Goal: Transaction & Acquisition: Book appointment/travel/reservation

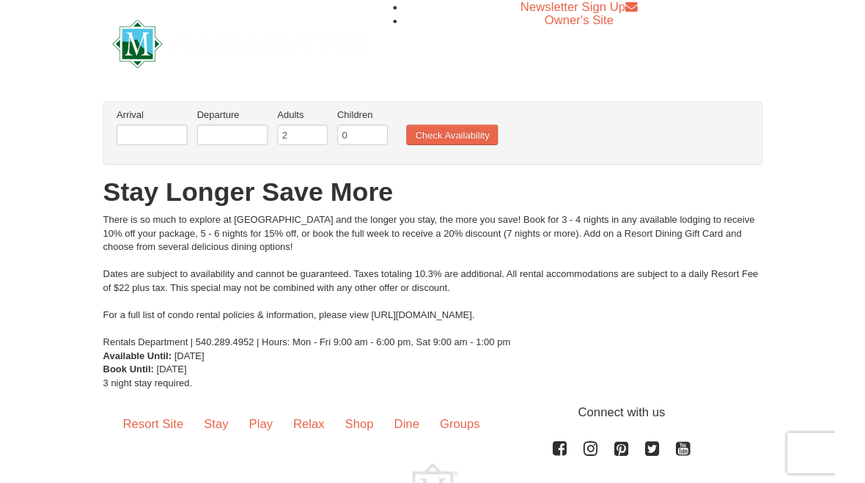
scroll to position [144, 0]
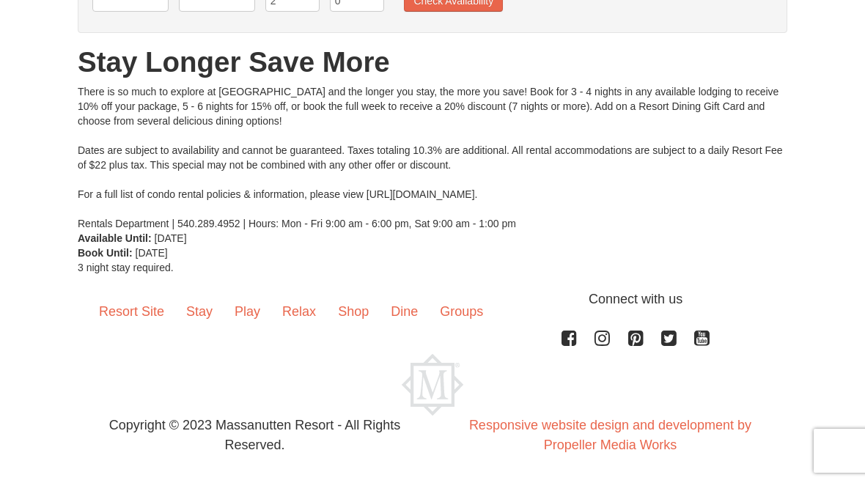
click at [118, 309] on link "Resort Site" at bounding box center [131, 312] width 87 height 45
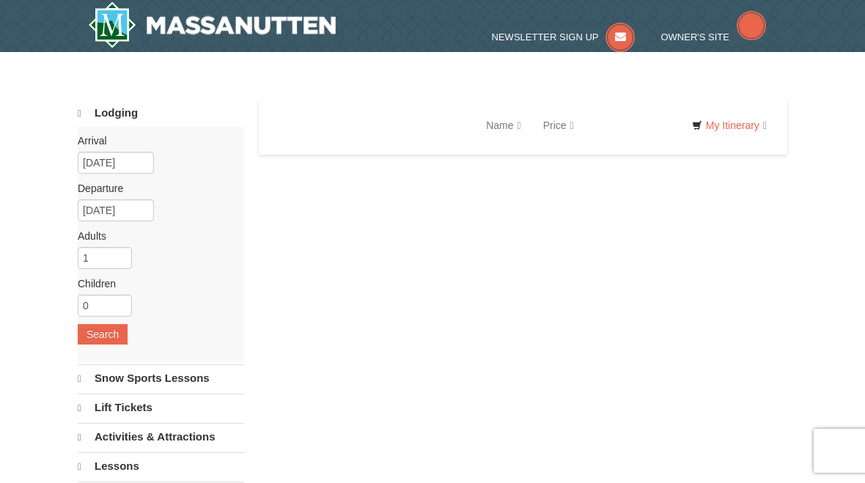
select select "10"
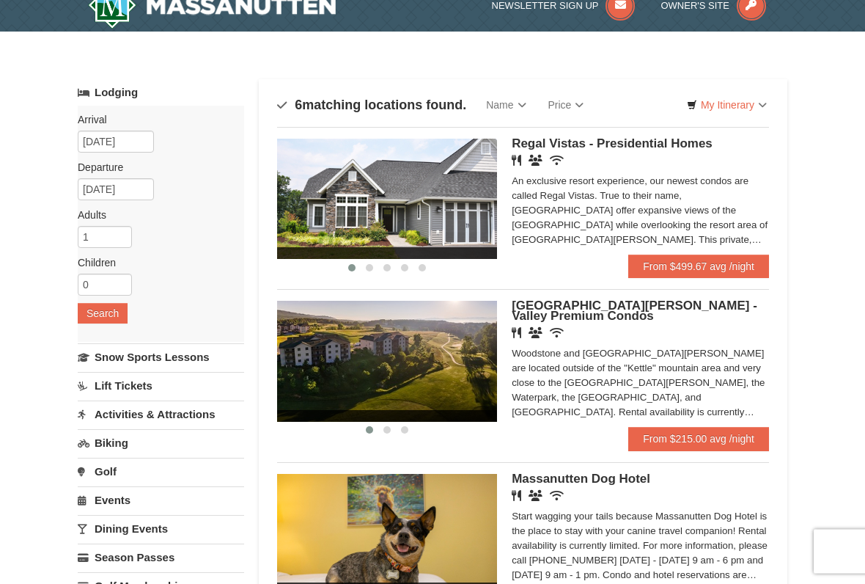
scroll to position [20, 0]
click at [90, 320] on button "Search" at bounding box center [103, 313] width 50 height 21
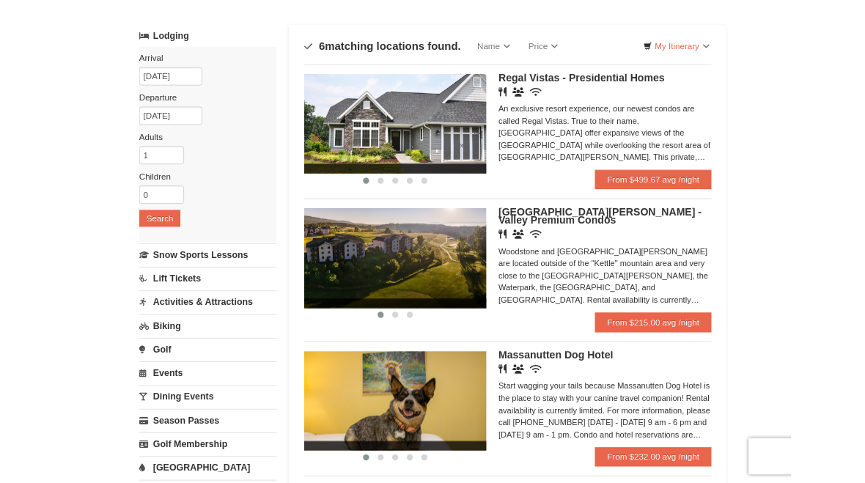
scroll to position [65, 0]
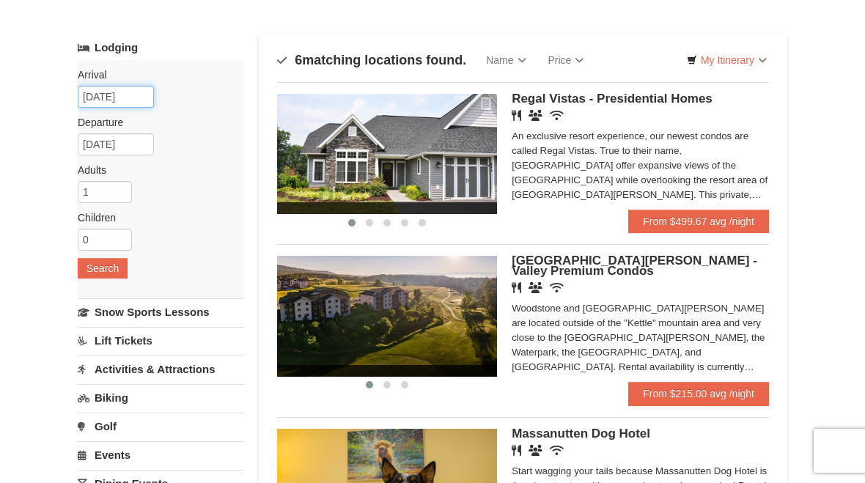
click at [106, 95] on input "[DATE]" at bounding box center [116, 97] width 76 height 22
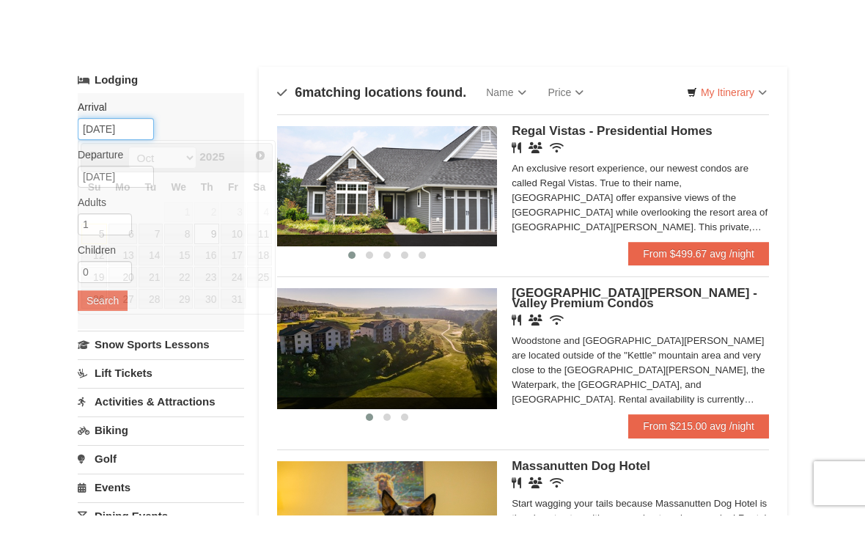
scroll to position [64, 0]
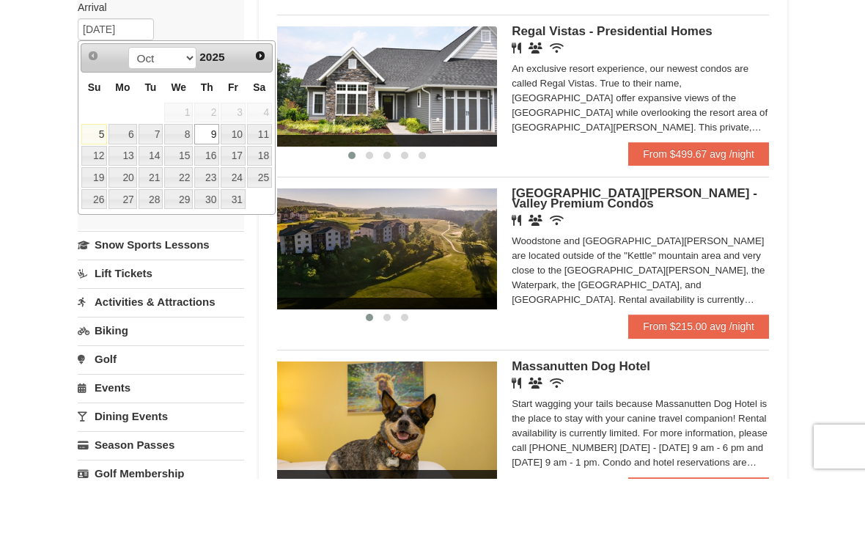
click at [230, 192] on link "10" at bounding box center [233, 202] width 25 height 21
type input "10/10/2025"
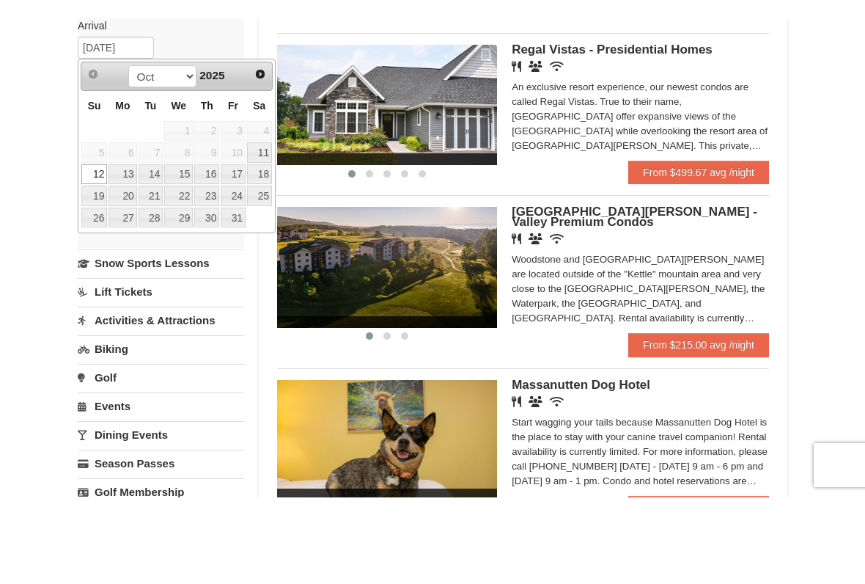
scroll to position [133, 0]
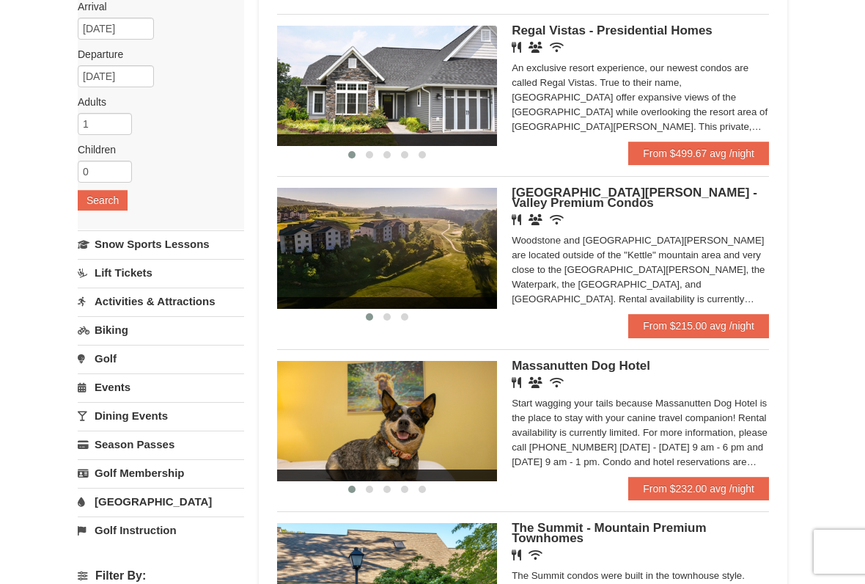
click at [94, 202] on button "Search" at bounding box center [103, 200] width 50 height 21
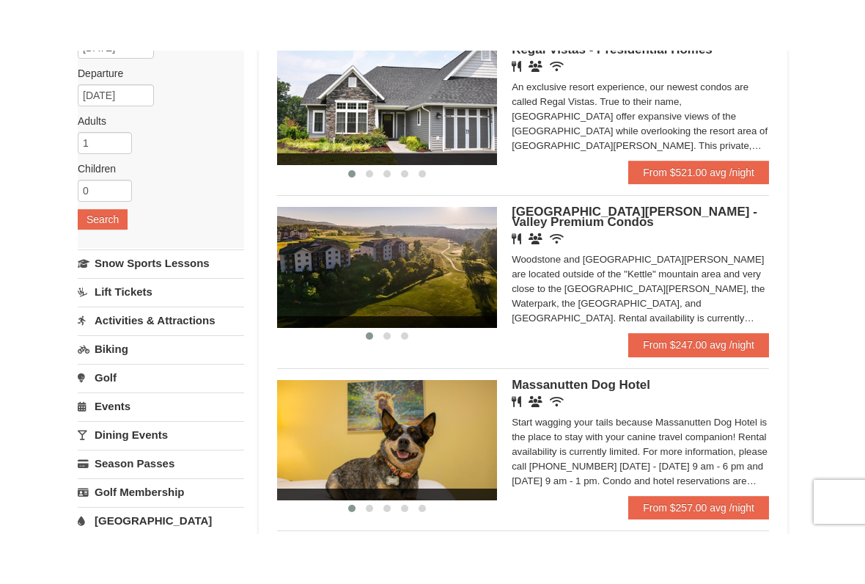
scroll to position [161, 0]
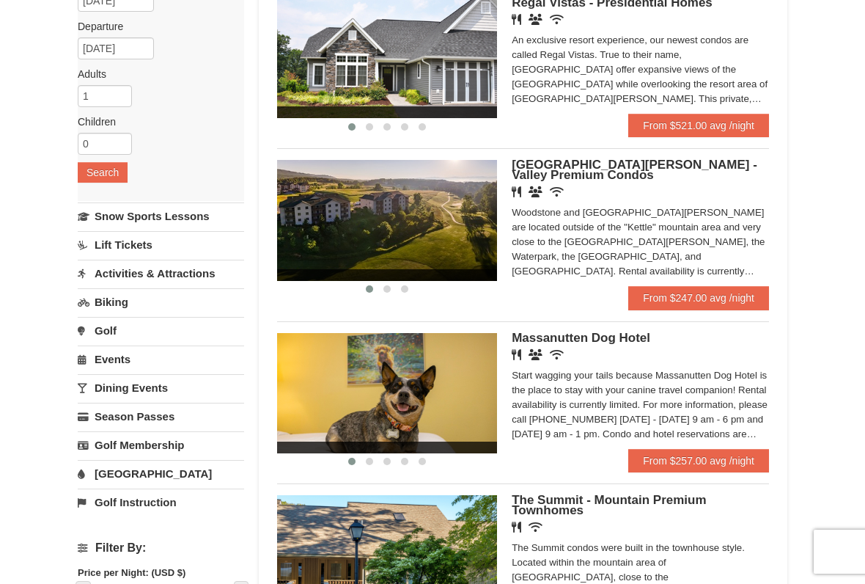
click at [691, 298] on link "From $247.00 avg /night" at bounding box center [698, 297] width 141 height 23
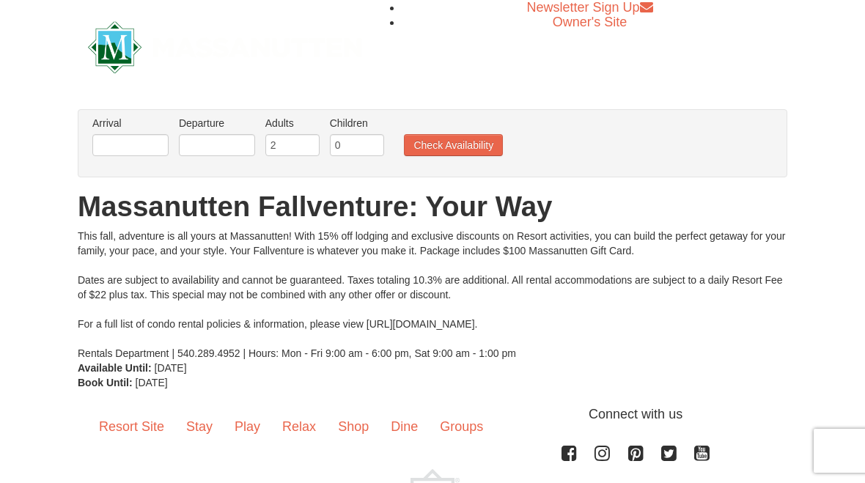
click at [126, 430] on link "Resort Site" at bounding box center [131, 427] width 87 height 45
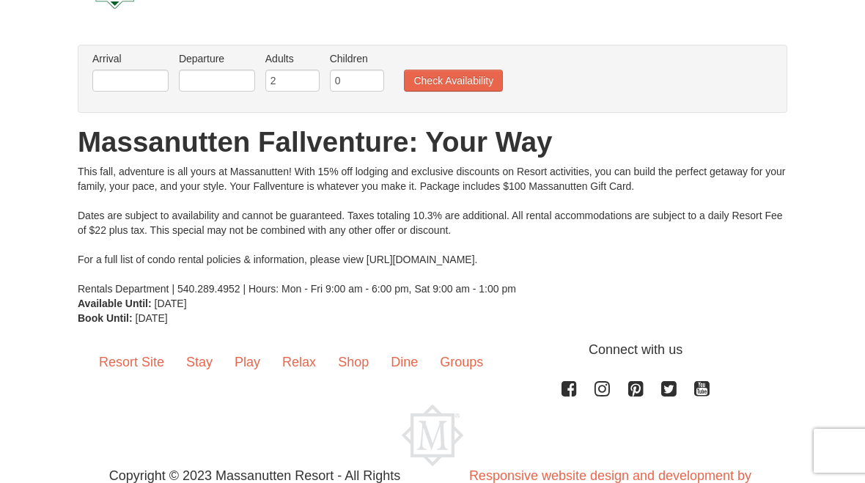
scroll to position [115, 0]
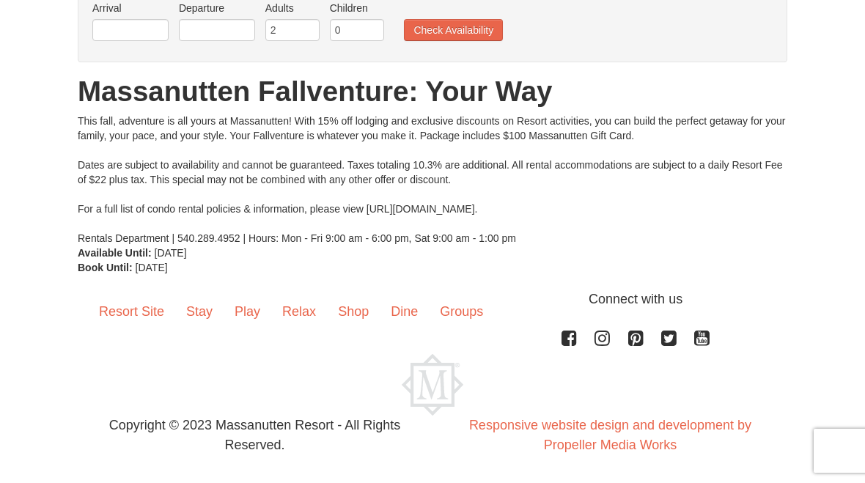
click at [127, 312] on link "Resort Site" at bounding box center [131, 312] width 87 height 45
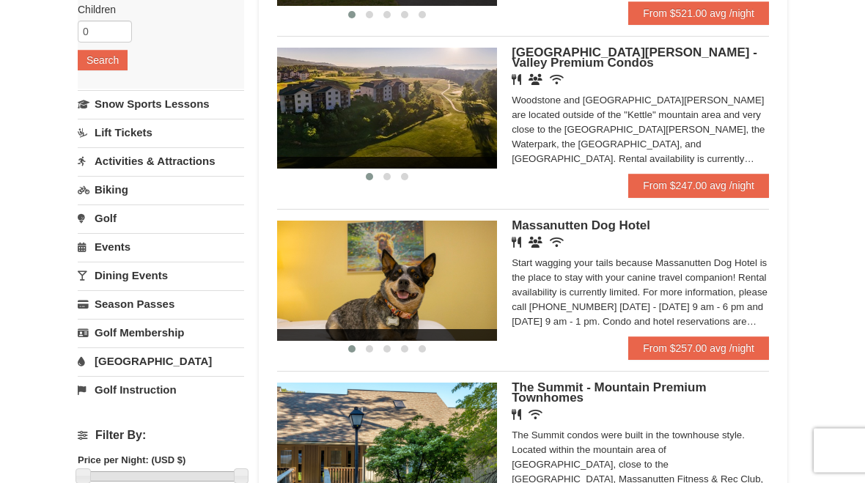
click at [108, 242] on link "Events" at bounding box center [161, 247] width 166 height 27
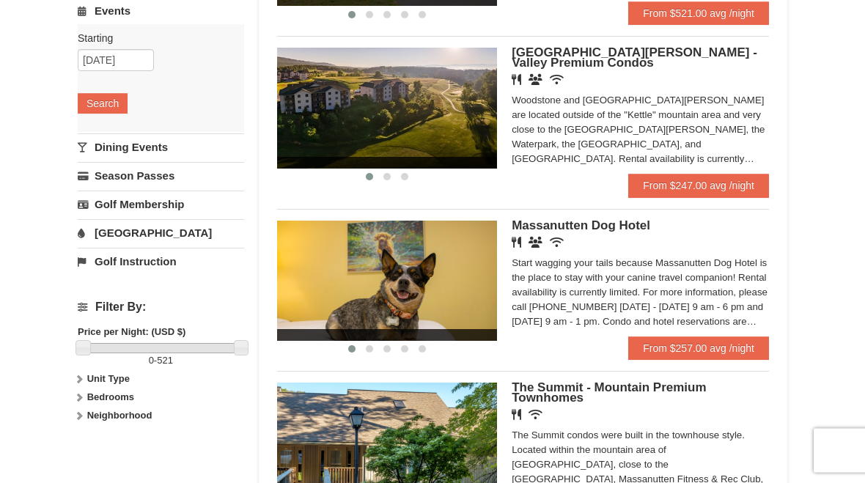
scroll to position [273, 0]
click at [95, 99] on button "Search" at bounding box center [103, 103] width 50 height 21
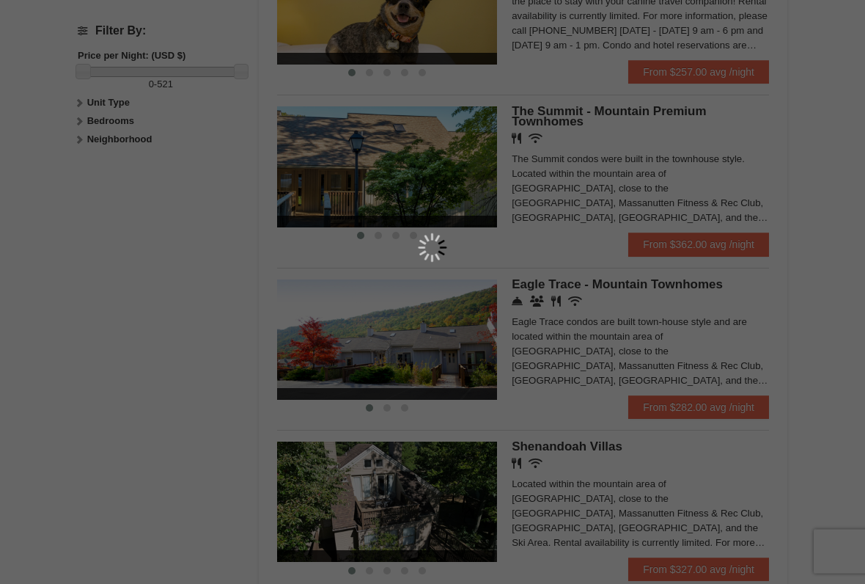
scroll to position [549, 0]
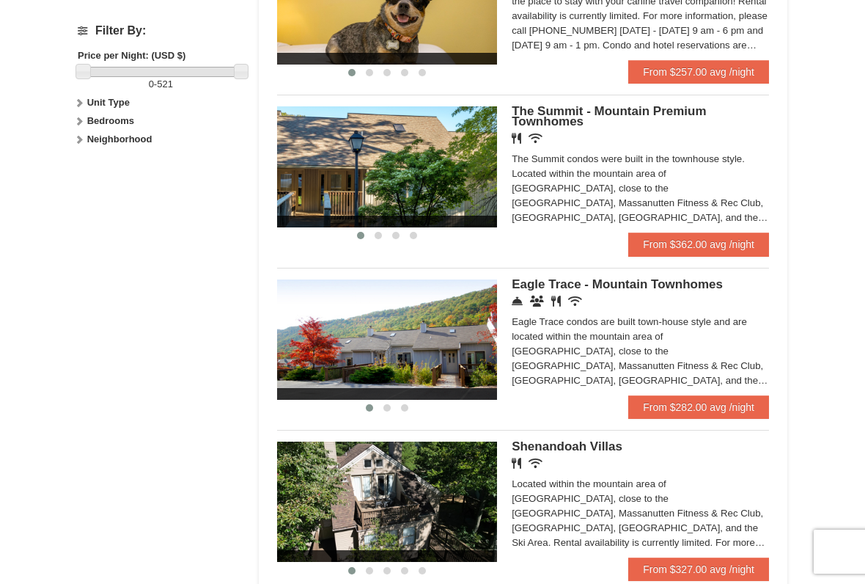
click at [720, 419] on link "From $282.00 avg /night" at bounding box center [698, 406] width 141 height 23
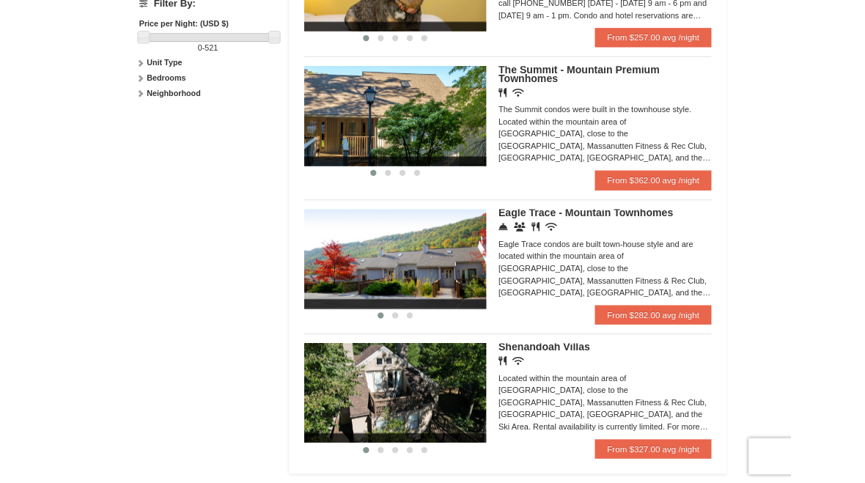
scroll to position [571, 0]
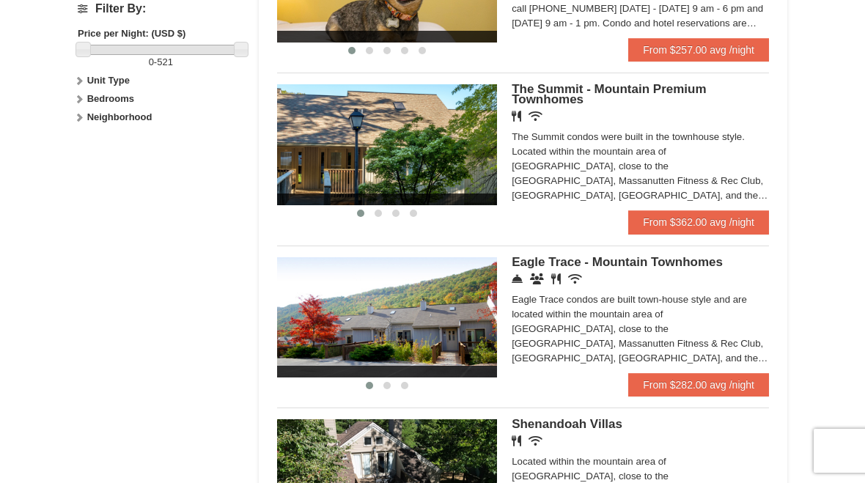
click at [708, 392] on link "From $282.00 avg /night" at bounding box center [698, 384] width 141 height 23
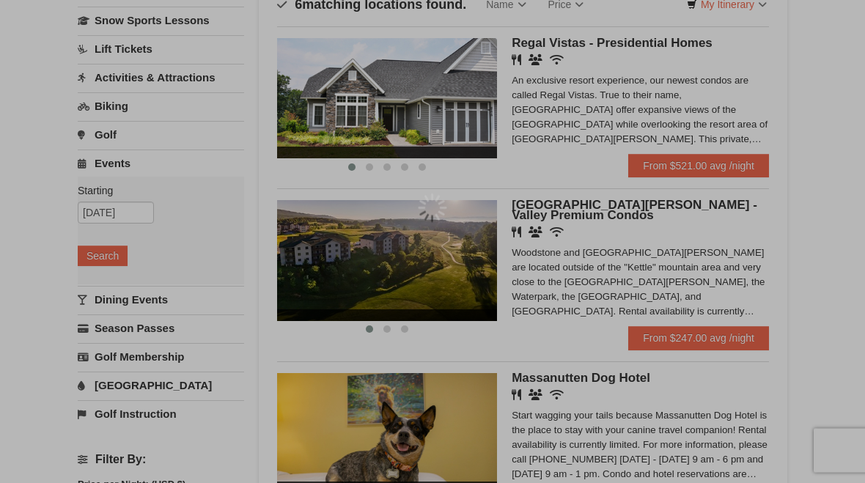
scroll to position [117, 0]
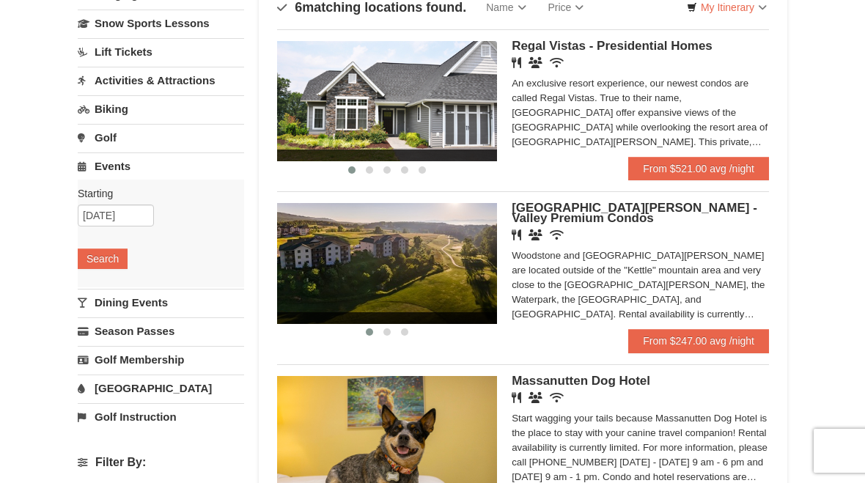
click at [734, 346] on link "From $247.00 avg /night" at bounding box center [698, 340] width 141 height 23
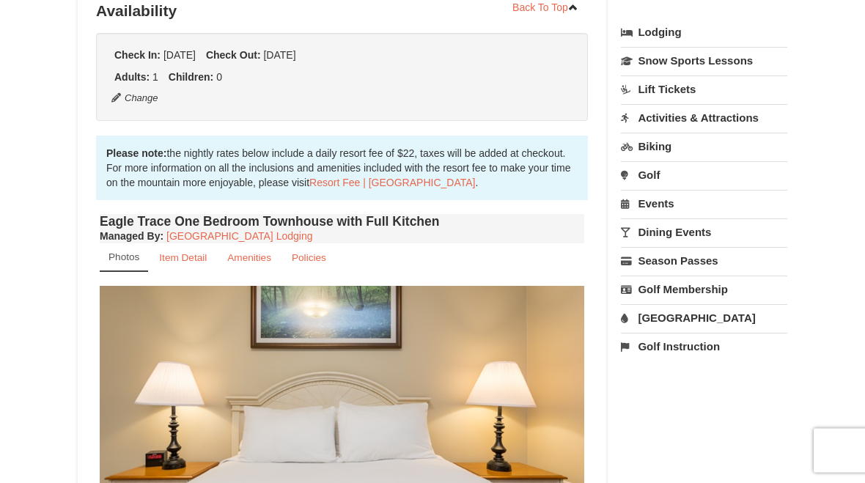
scroll to position [334, 0]
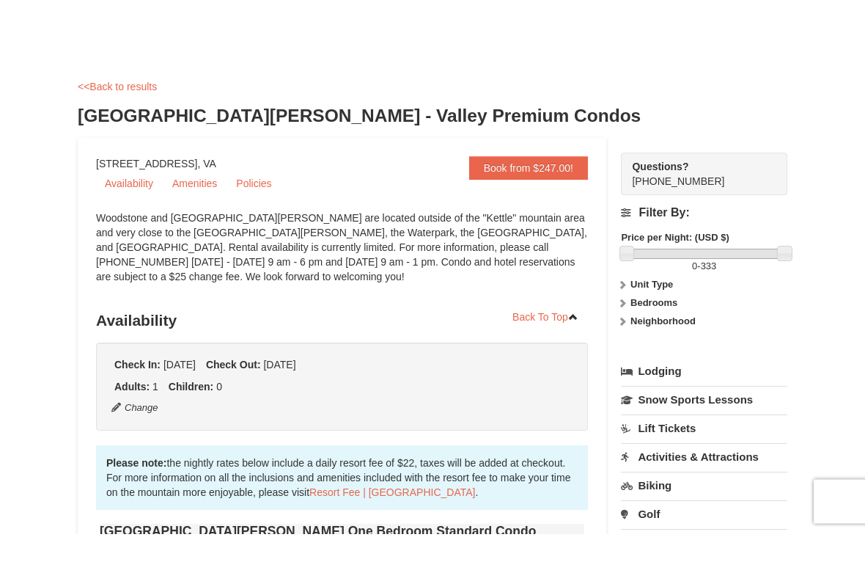
scroll to position [56, 0]
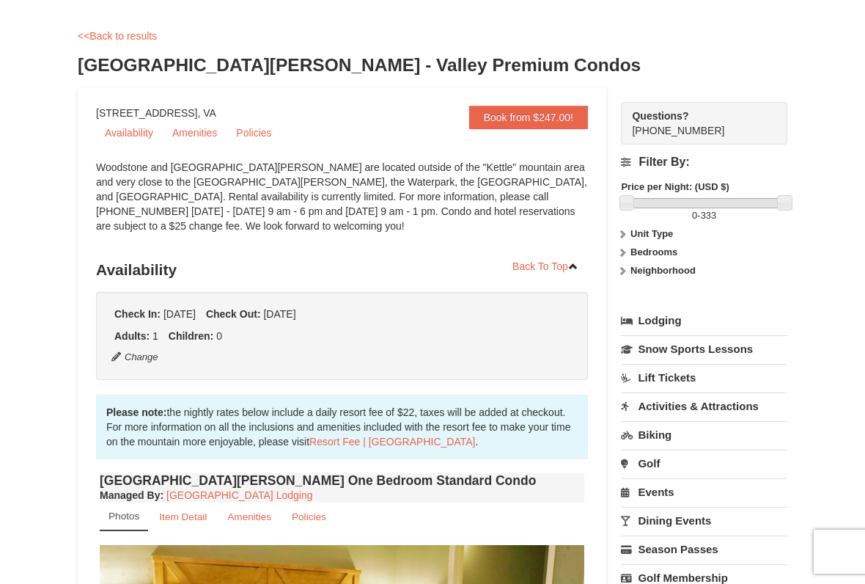
click at [524, 116] on link "Book from $247.00!" at bounding box center [528, 117] width 119 height 23
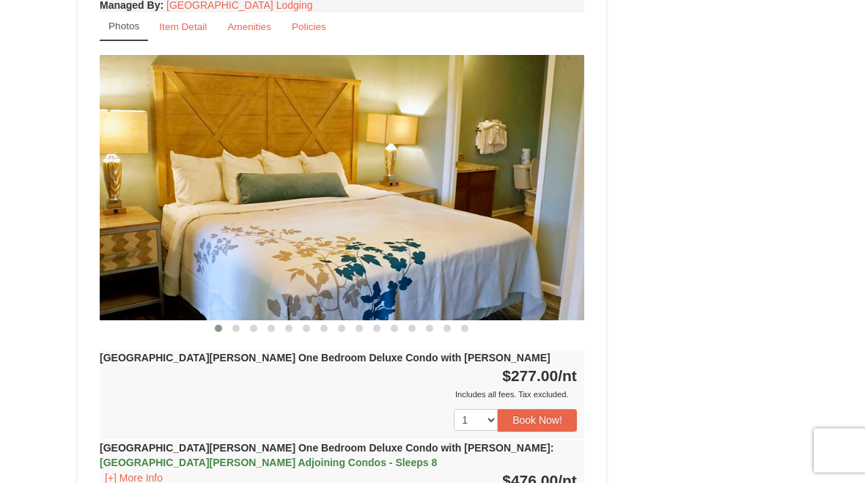
scroll to position [1156, 0]
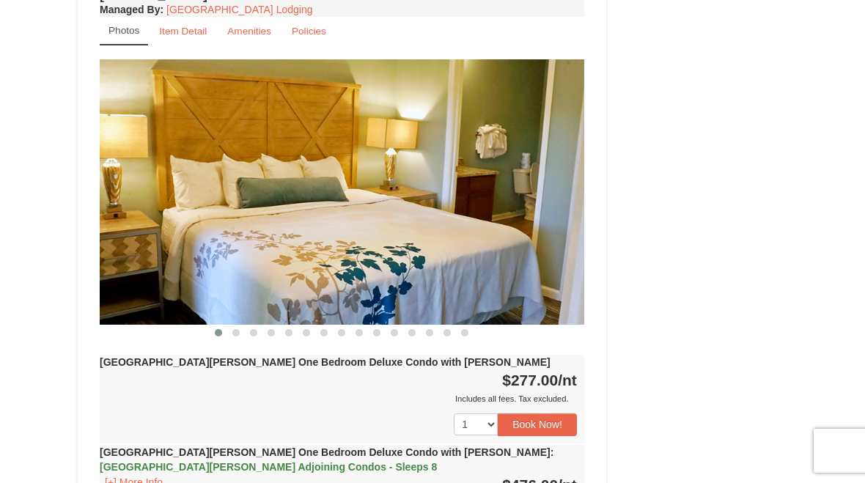
click at [527, 414] on button "Book Now!" at bounding box center [537, 425] width 79 height 22
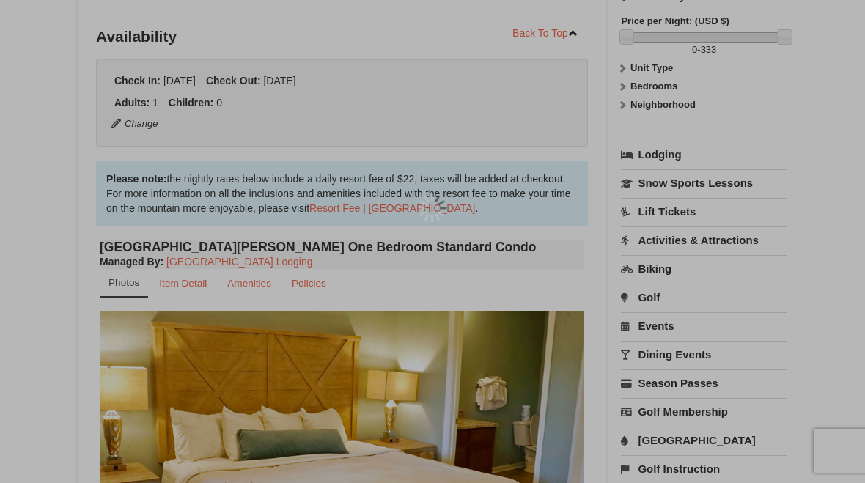
scroll to position [143, 0]
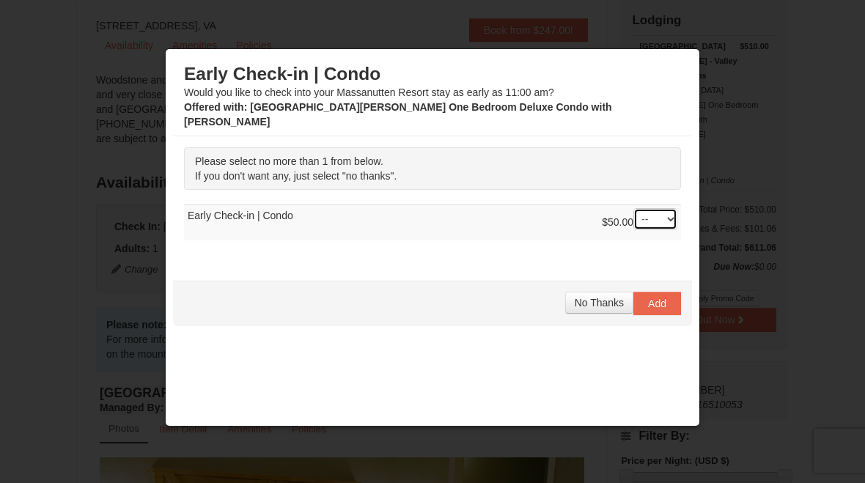
click at [669, 208] on select "-- 01" at bounding box center [656, 219] width 44 height 22
select select "1"
click at [669, 292] on button "Add" at bounding box center [658, 303] width 48 height 23
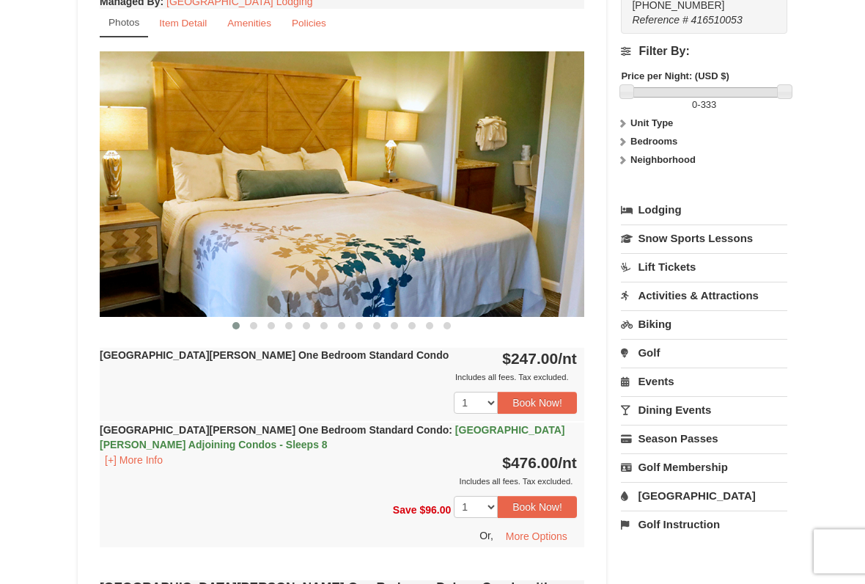
scroll to position [552, 0]
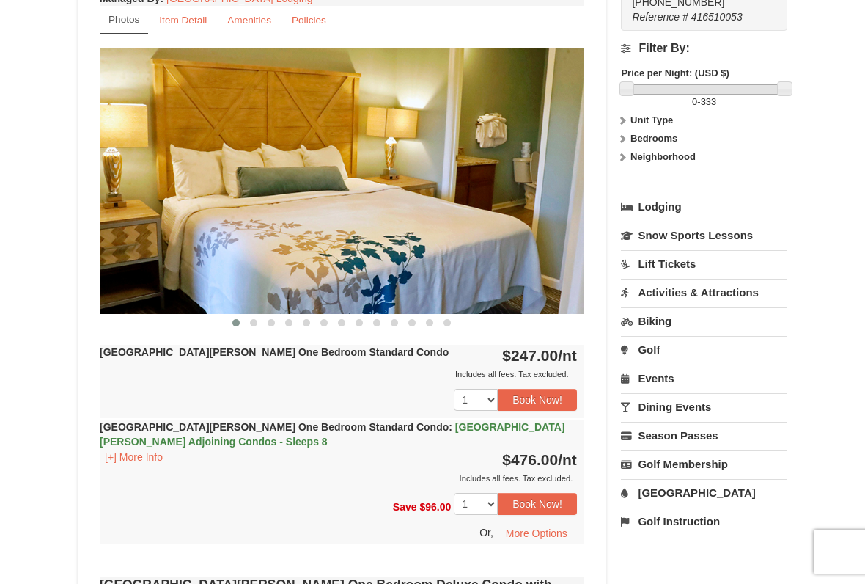
click at [666, 364] on link "Events" at bounding box center [704, 377] width 166 height 27
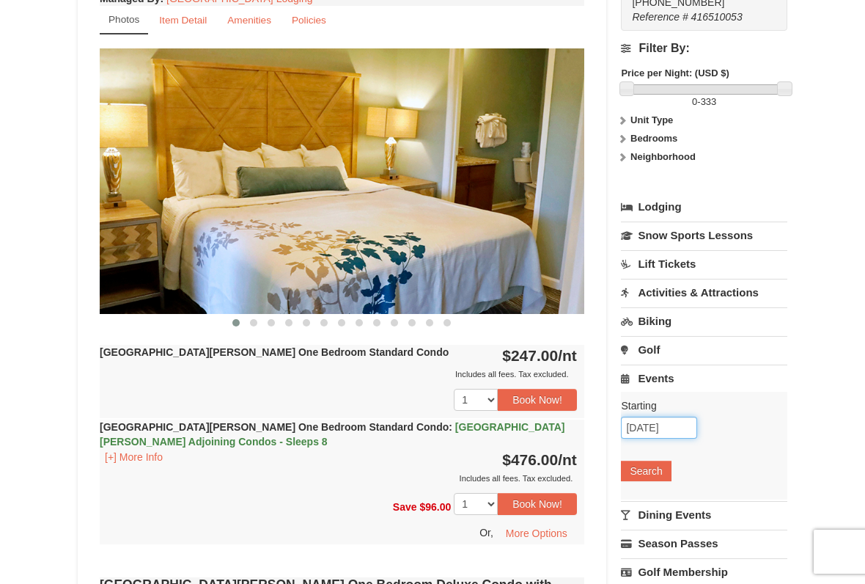
click at [653, 416] on input "10/10/2025" at bounding box center [659, 427] width 76 height 22
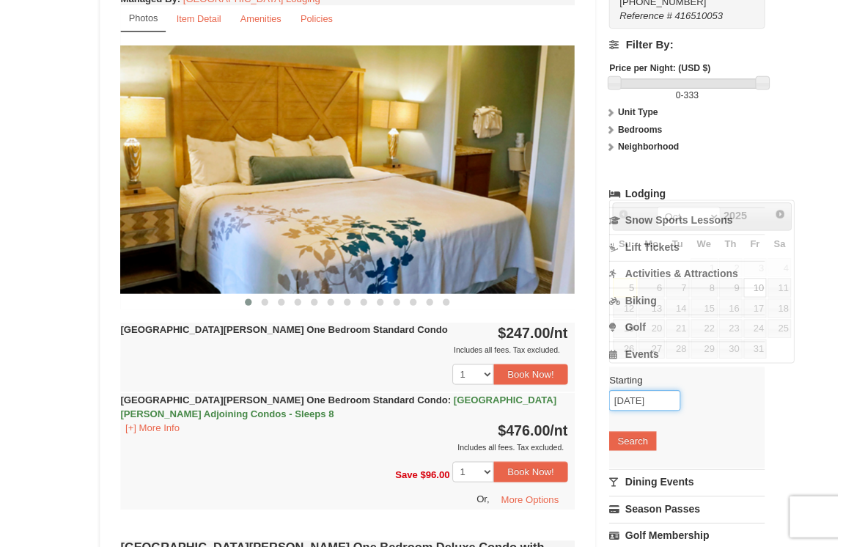
scroll to position [551, 0]
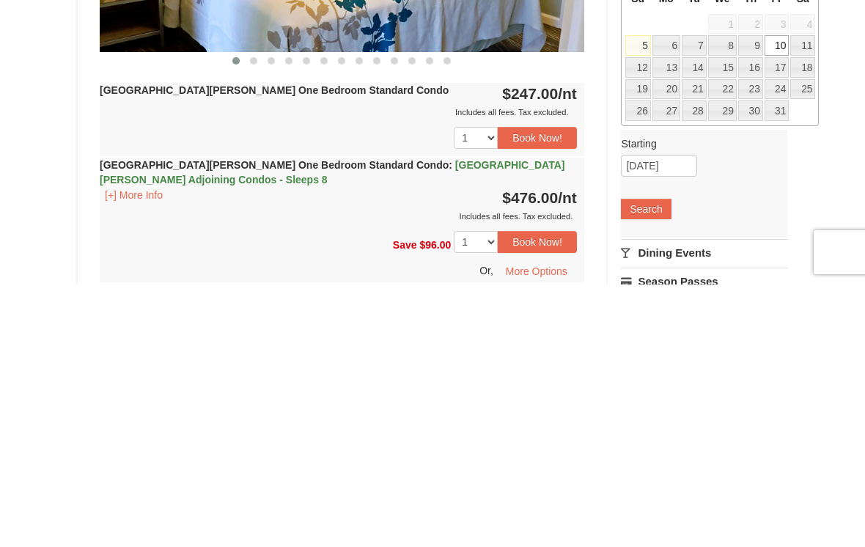
click at [807, 298] on link "11" at bounding box center [802, 308] width 25 height 21
type input "10/11/2025"
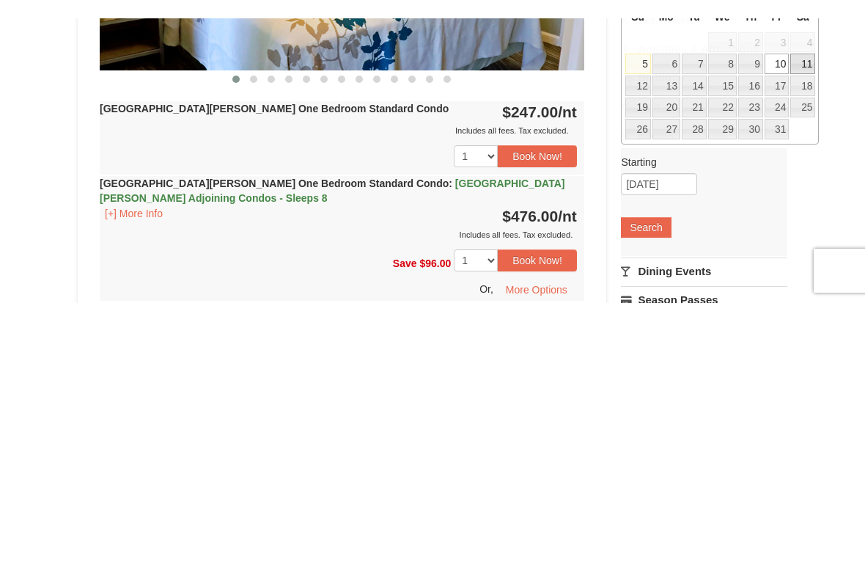
scroll to position [815, 0]
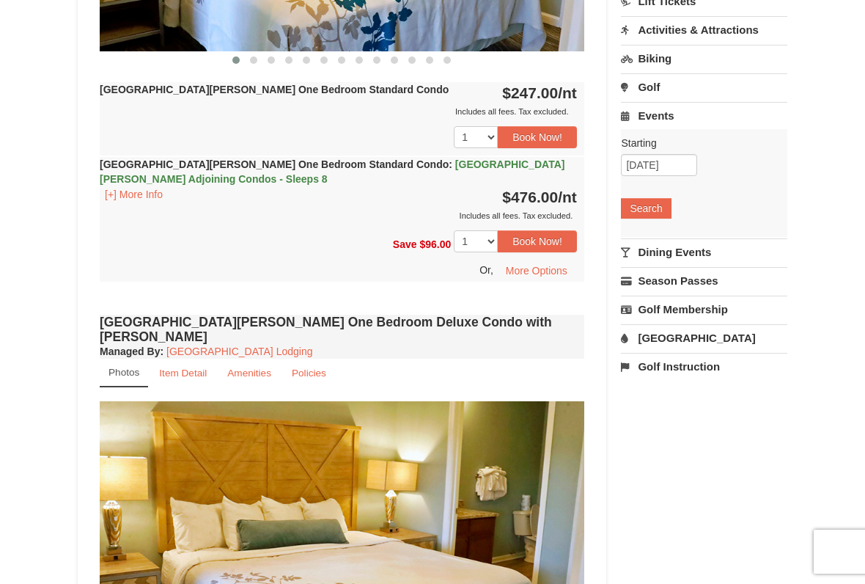
click at [647, 198] on button "Search" at bounding box center [646, 208] width 50 height 21
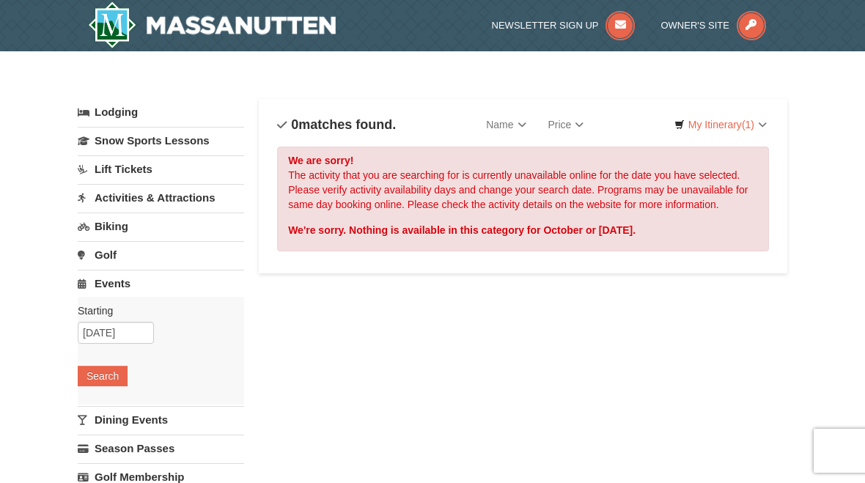
click at [125, 204] on link "Activities & Attractions" at bounding box center [161, 197] width 166 height 27
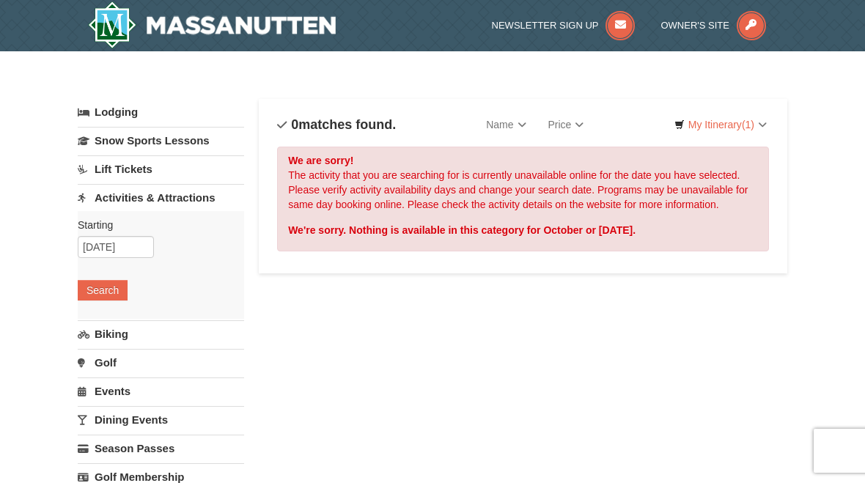
click at [92, 294] on button "Search" at bounding box center [103, 290] width 50 height 21
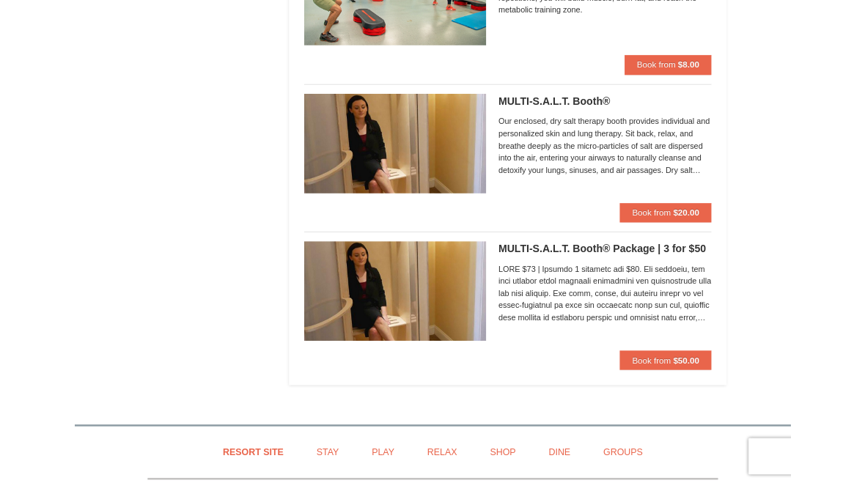
scroll to position [3792, 0]
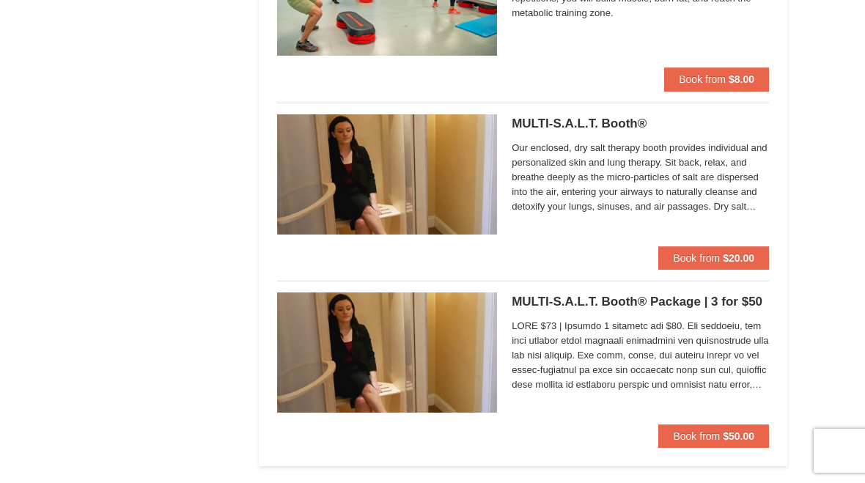
click at [697, 246] on button "Book from $20.00" at bounding box center [713, 257] width 111 height 23
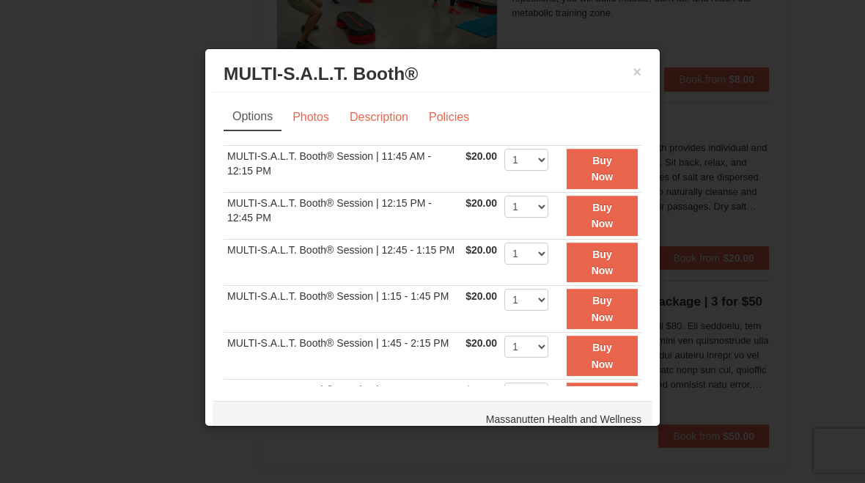
click at [804, 337] on div at bounding box center [432, 241] width 865 height 483
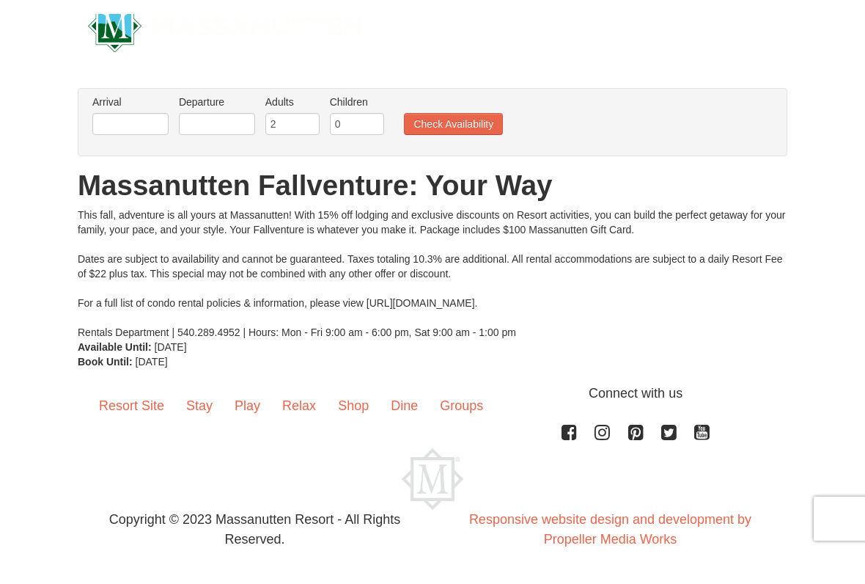
scroll to position [15, 0]
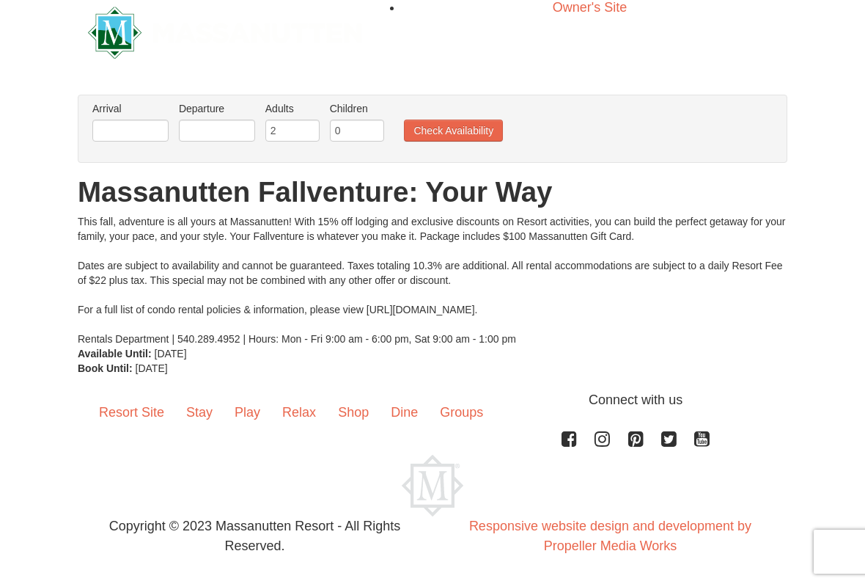
click at [130, 417] on link "Resort Site" at bounding box center [131, 412] width 87 height 45
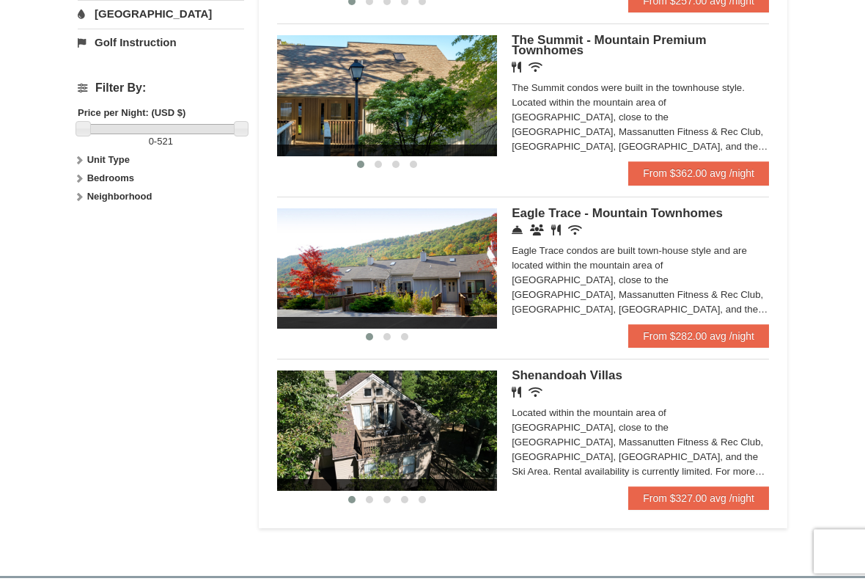
scroll to position [621, 0]
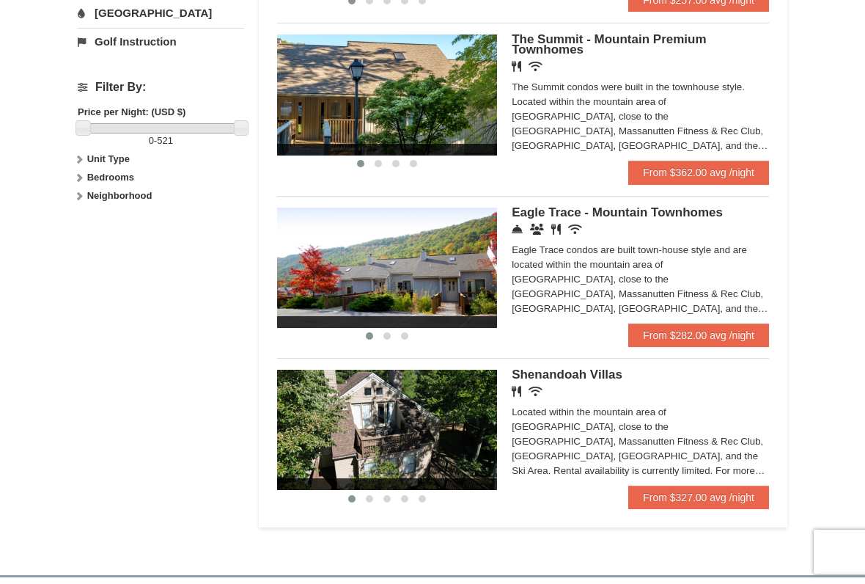
click at [691, 334] on link "From $282.00 avg /night" at bounding box center [698, 334] width 141 height 23
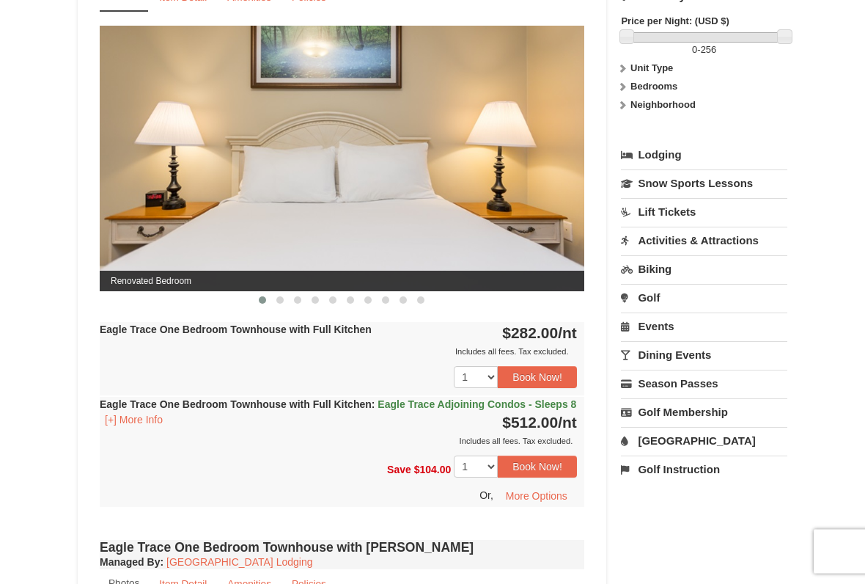
scroll to position [605, 0]
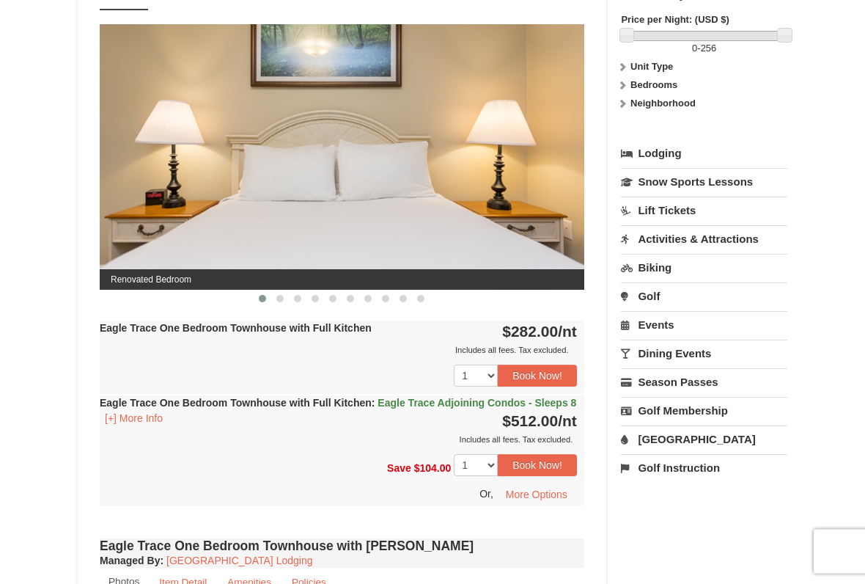
click at [722, 226] on link "Activities & Attractions" at bounding box center [704, 239] width 166 height 27
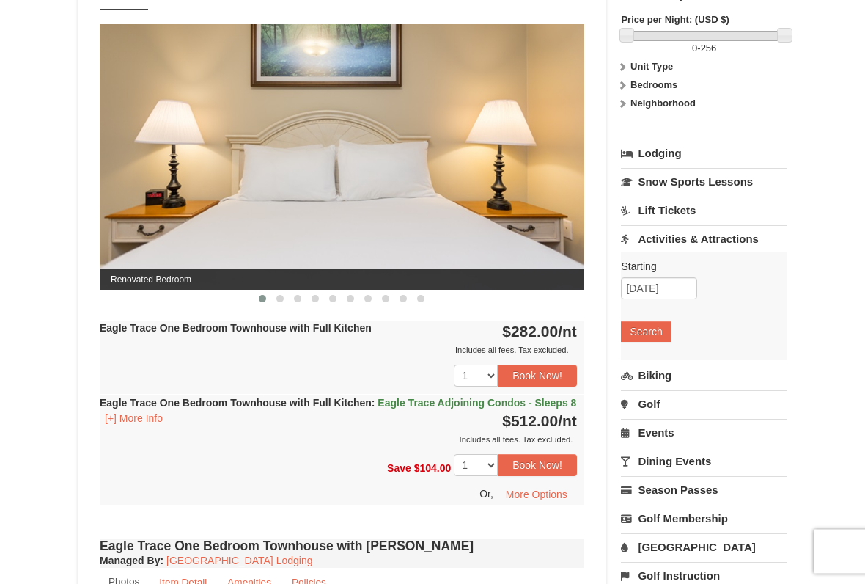
scroll to position [606, 0]
click at [652, 277] on input "10/10/2025" at bounding box center [659, 288] width 76 height 22
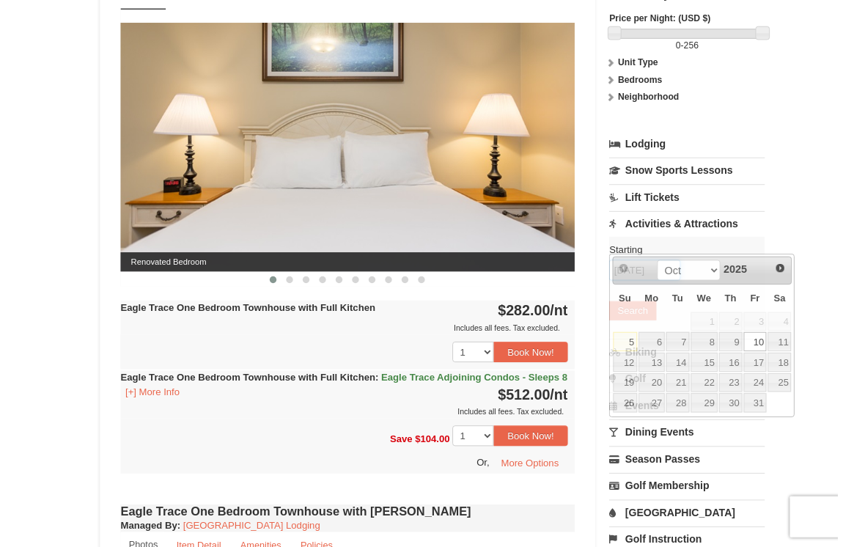
scroll to position [605, 0]
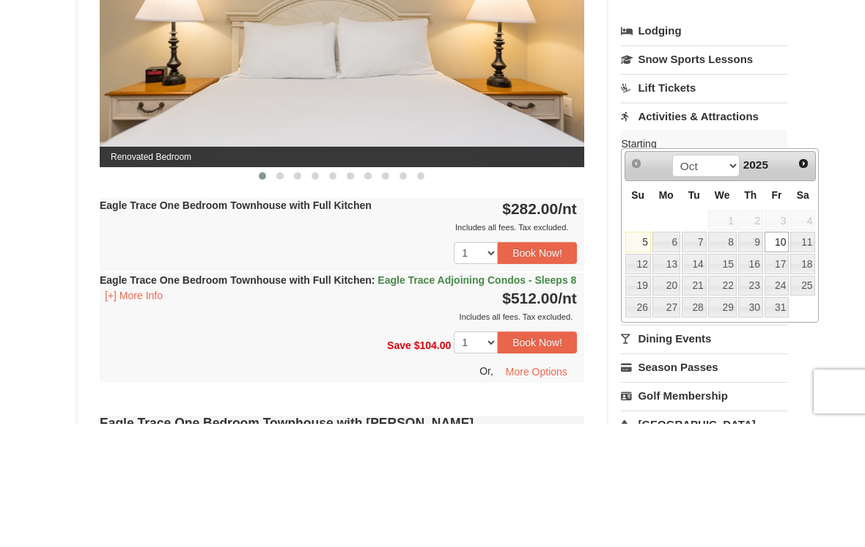
click at [805, 355] on link "11" at bounding box center [802, 365] width 25 height 21
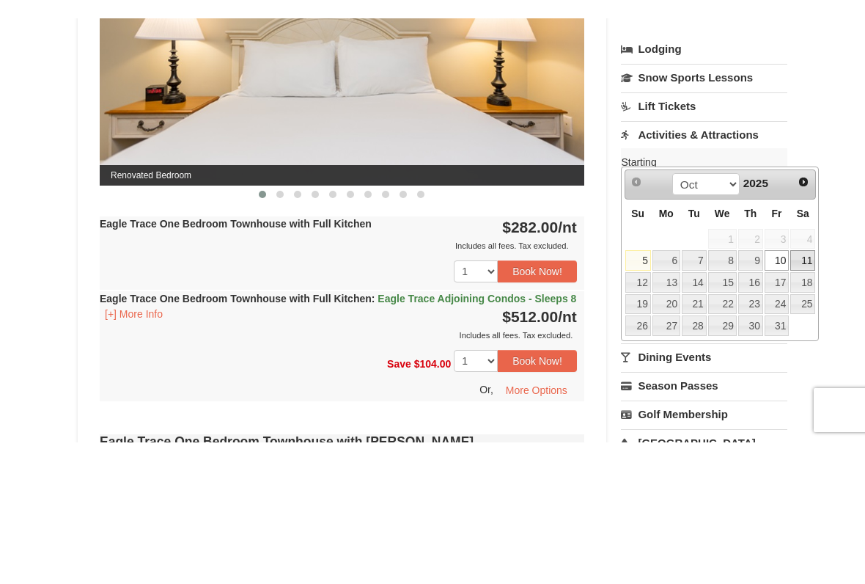
scroll to position [729, 0]
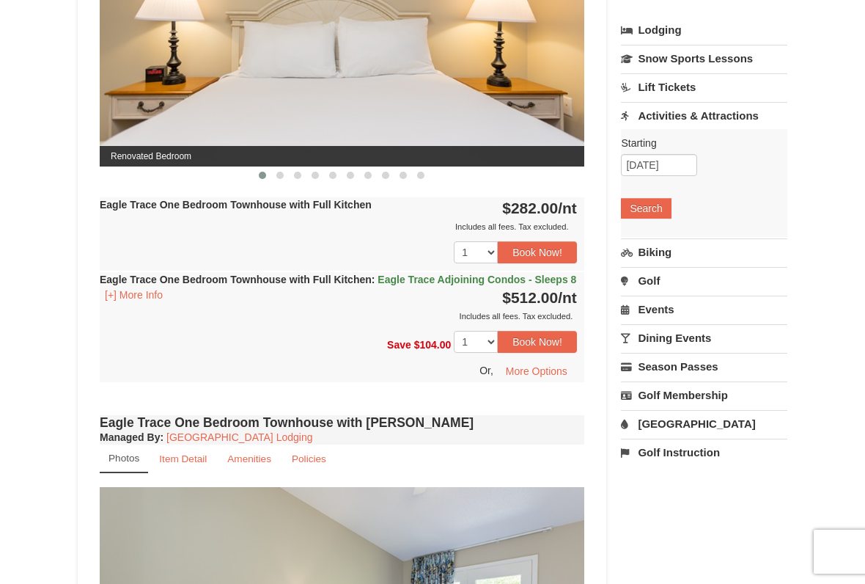
click at [649, 198] on button "Search" at bounding box center [646, 208] width 50 height 21
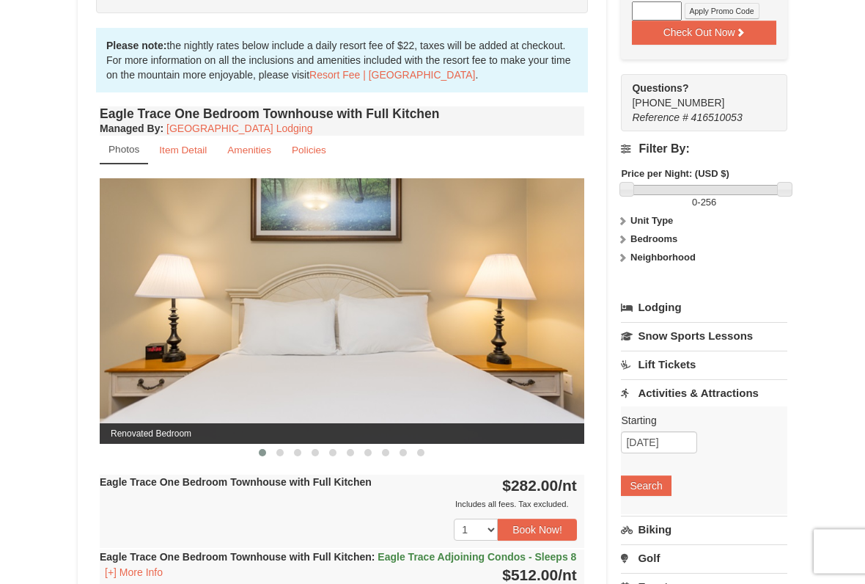
scroll to position [475, 0]
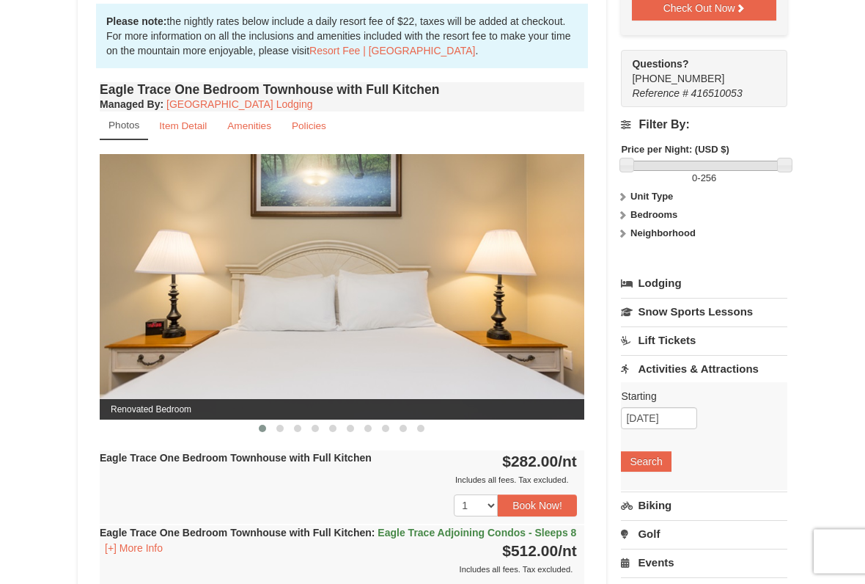
click at [711, 356] on link "Activities & Attractions" at bounding box center [704, 369] width 166 height 27
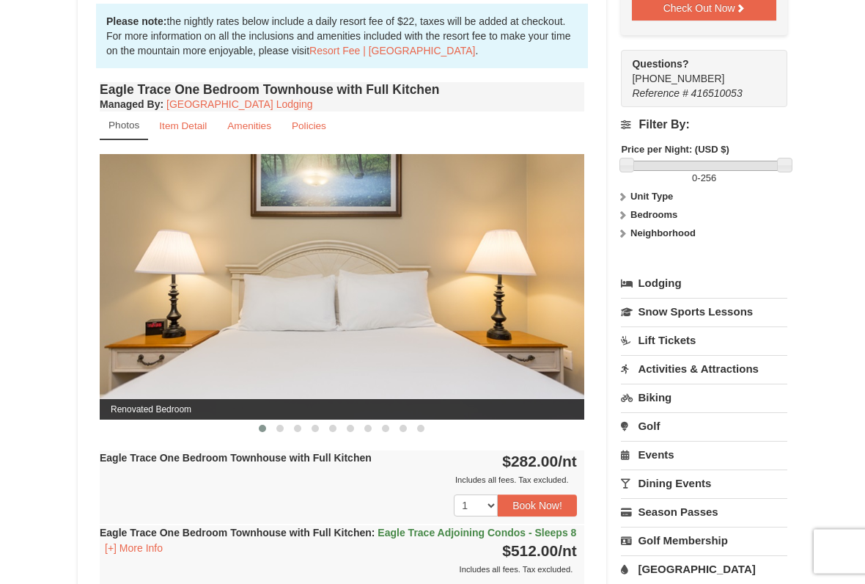
scroll to position [476, 0]
click at [707, 355] on link "Activities & Attractions" at bounding box center [704, 368] width 166 height 27
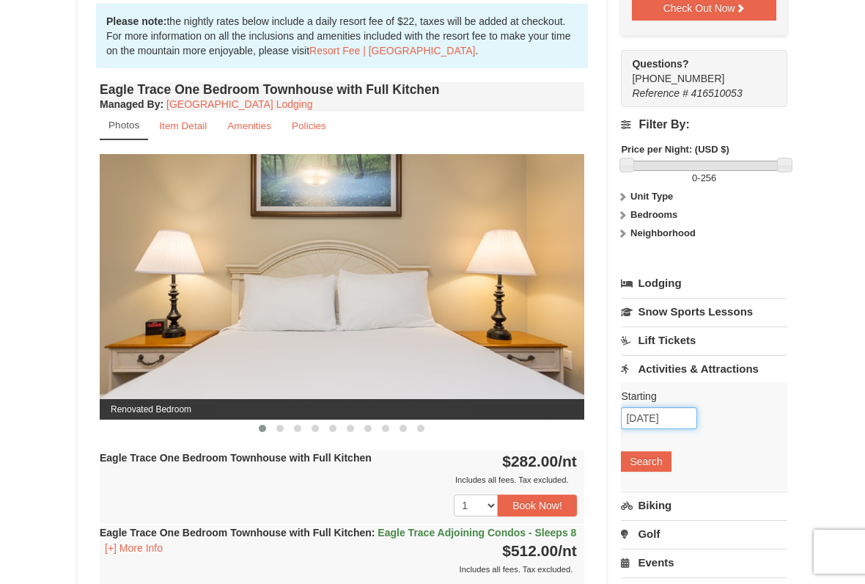
click at [675, 407] on input "[DATE]" at bounding box center [659, 418] width 76 height 22
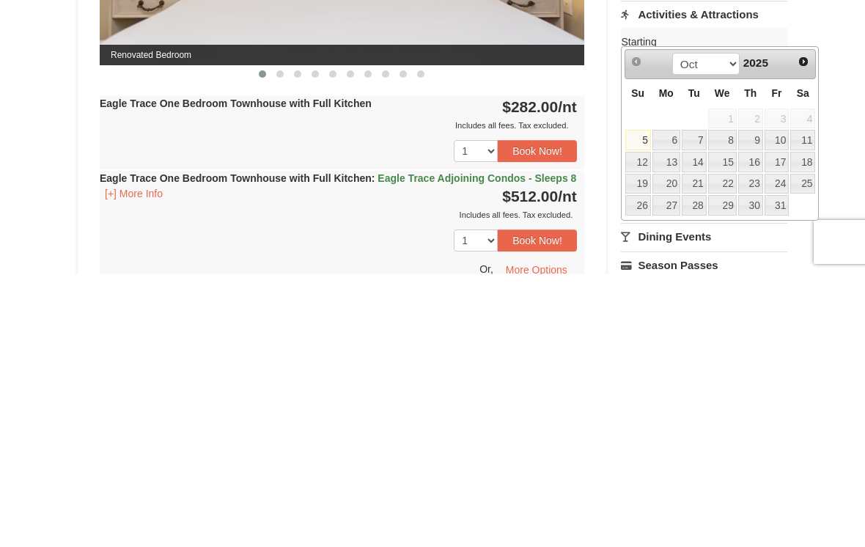
scroll to position [562, 0]
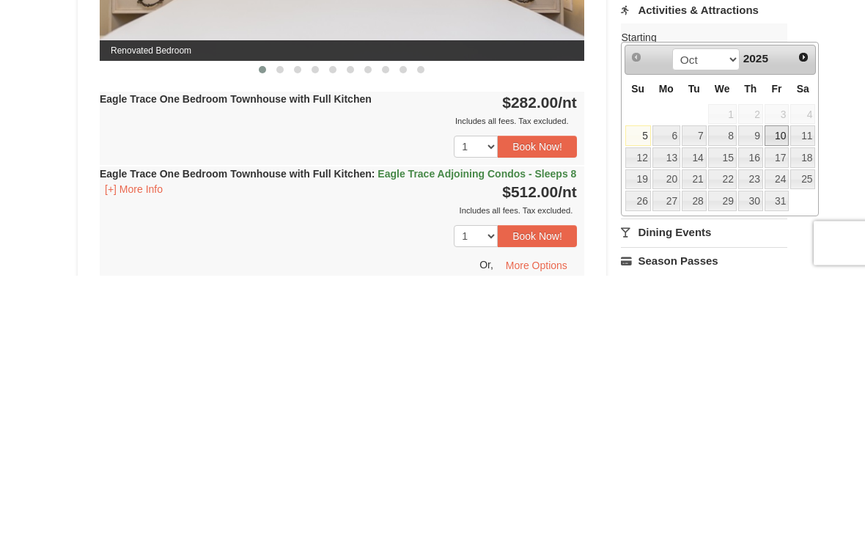
click at [784, 397] on link "10" at bounding box center [777, 407] width 25 height 21
type input "[DATE]"
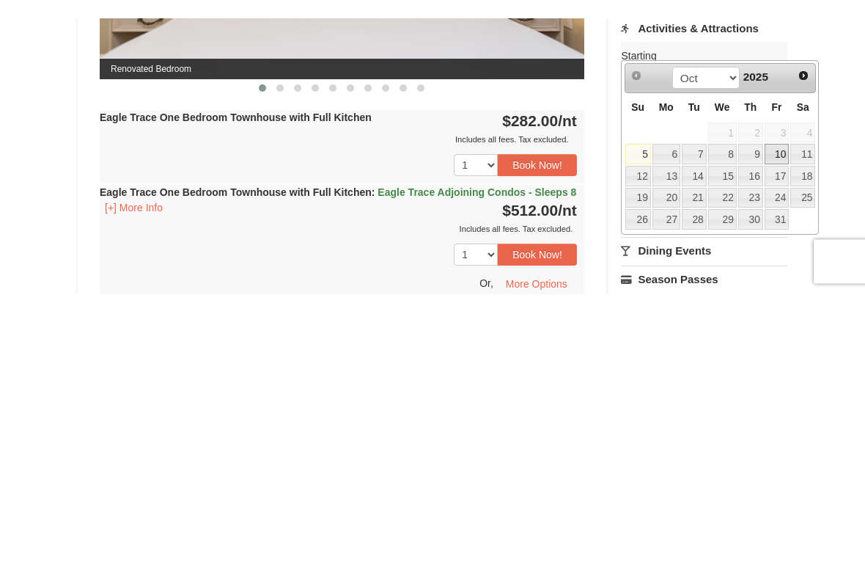
scroll to position [834, 0]
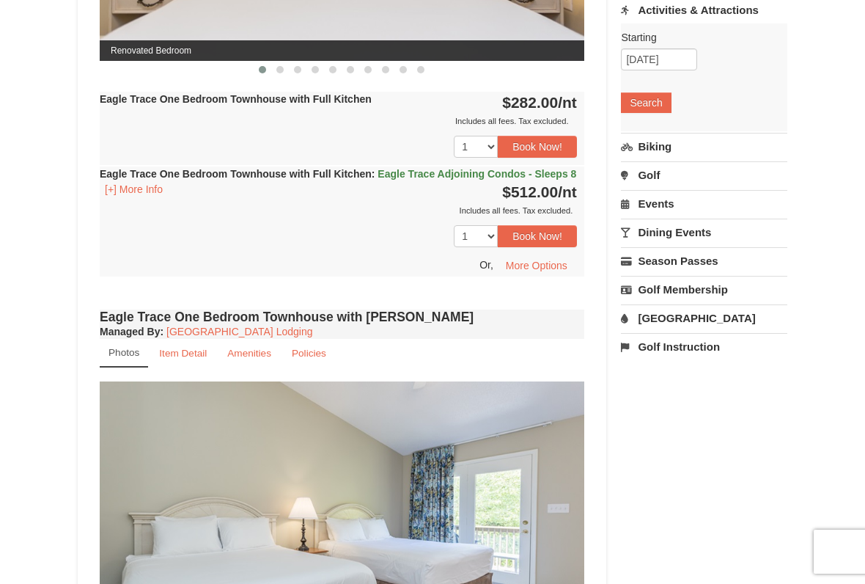
click at [649, 92] on button "Search" at bounding box center [646, 102] width 50 height 21
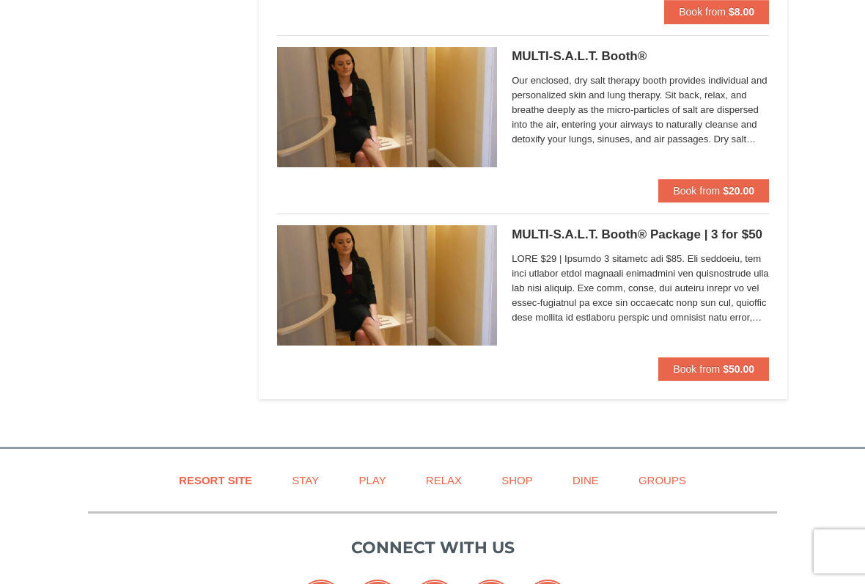
scroll to position [3860, 0]
click at [721, 183] on button "Book from $20.00" at bounding box center [713, 190] width 111 height 23
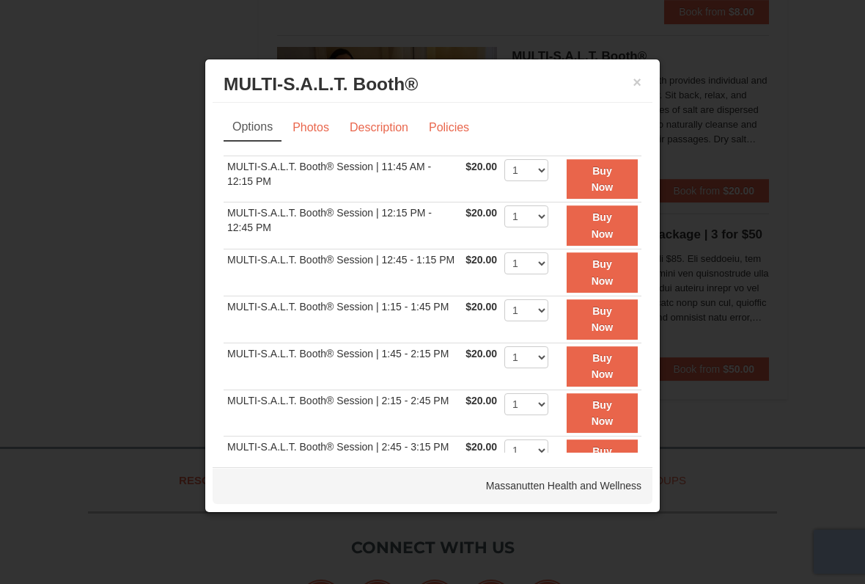
click at [816, 350] on div at bounding box center [432, 292] width 865 height 584
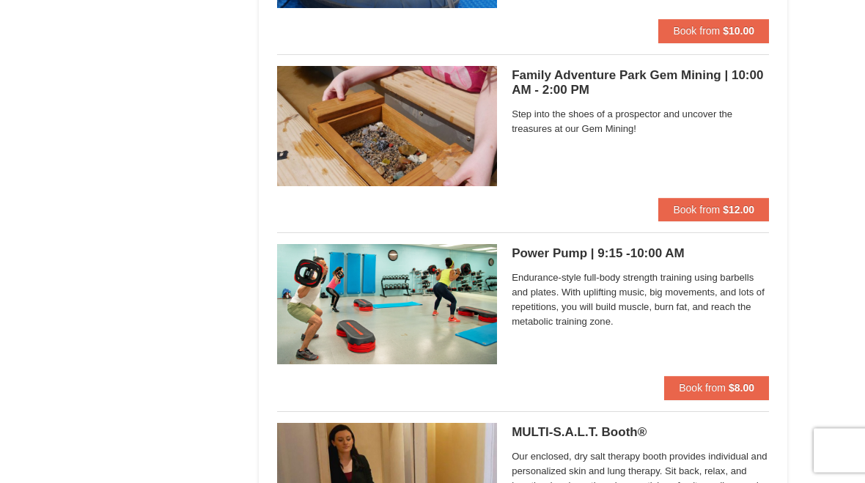
scroll to position [3474, 0]
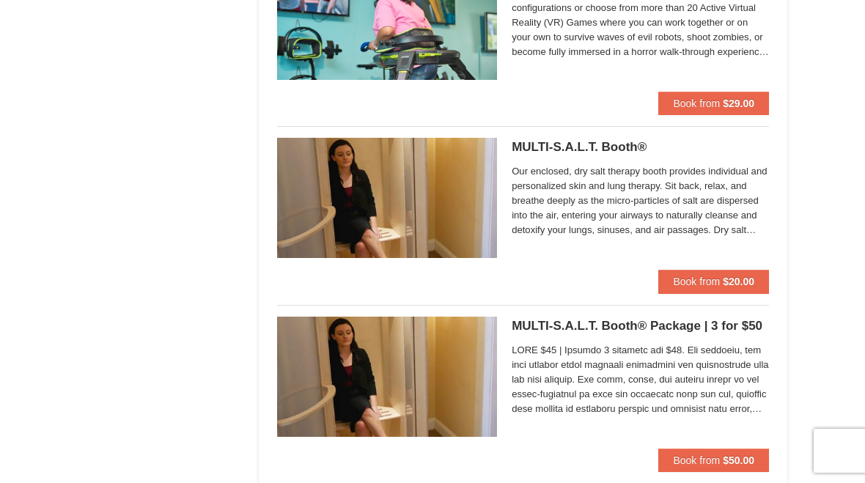
scroll to position [2697, 0]
click at [716, 276] on span "Book from" at bounding box center [696, 282] width 47 height 12
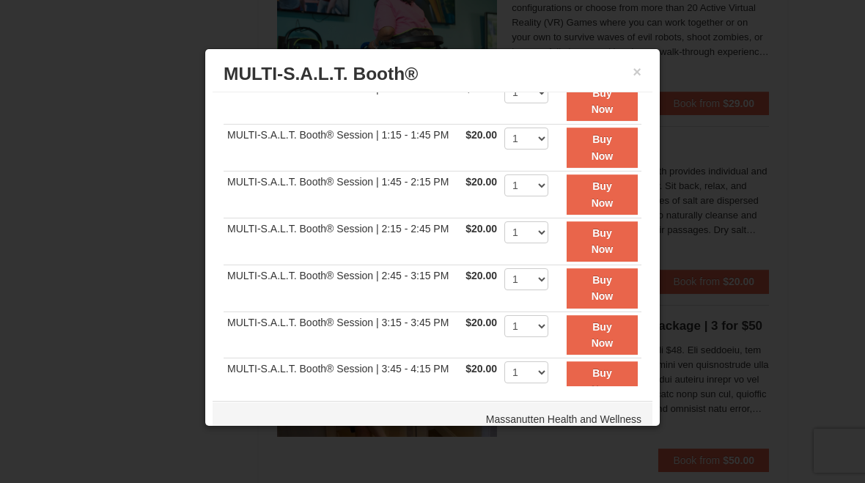
scroll to position [169, 0]
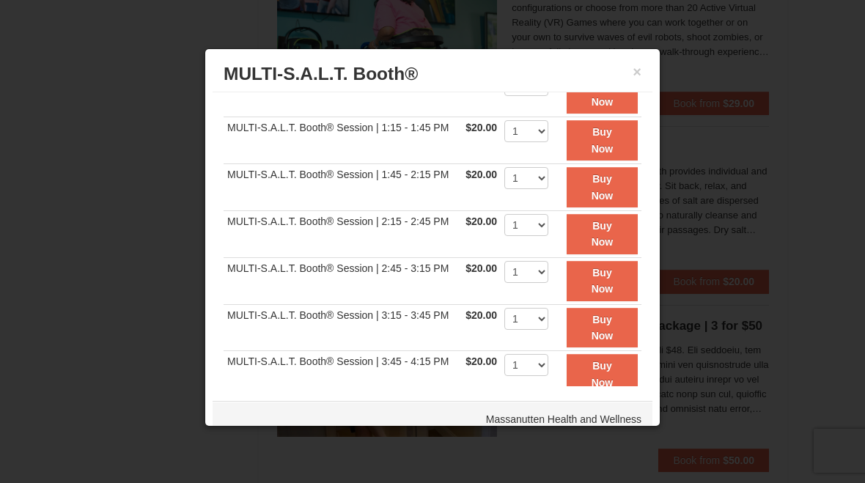
click at [601, 279] on strong "Buy Now" at bounding box center [603, 281] width 22 height 28
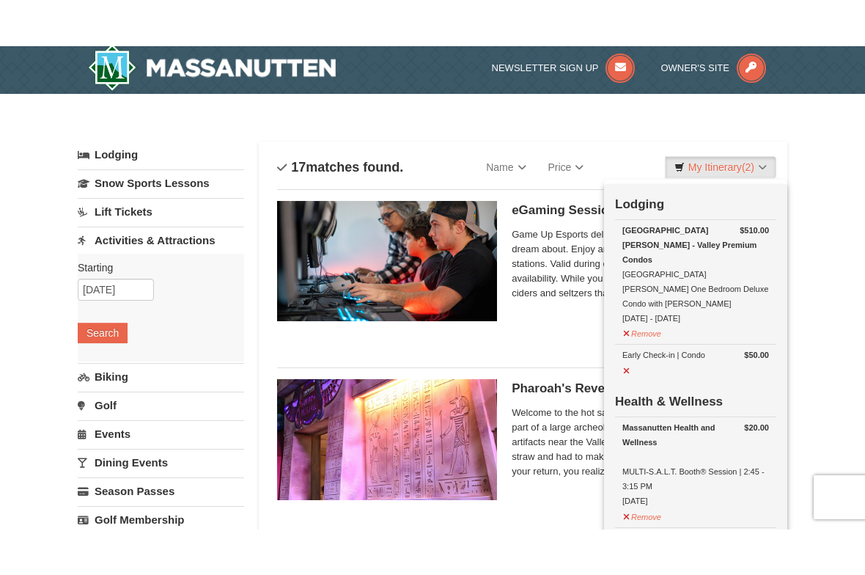
scroll to position [4, 0]
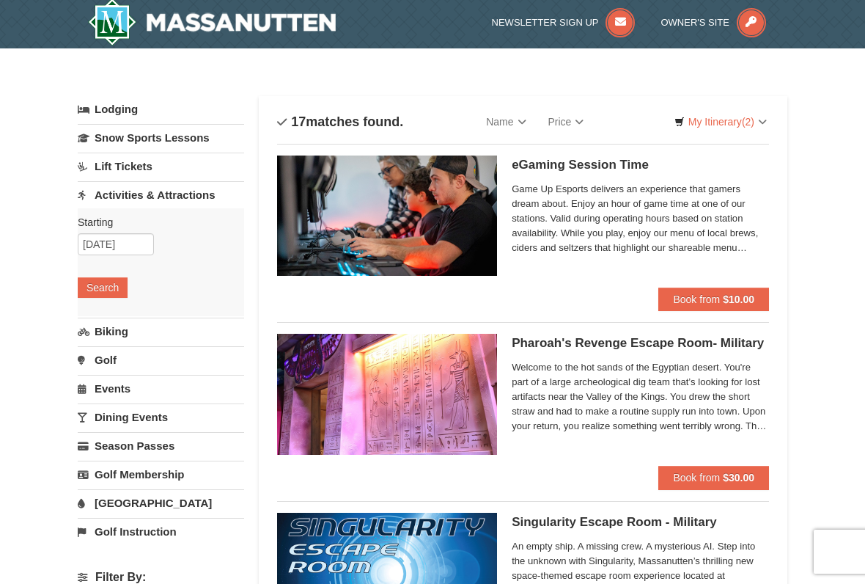
scroll to position [2, 0]
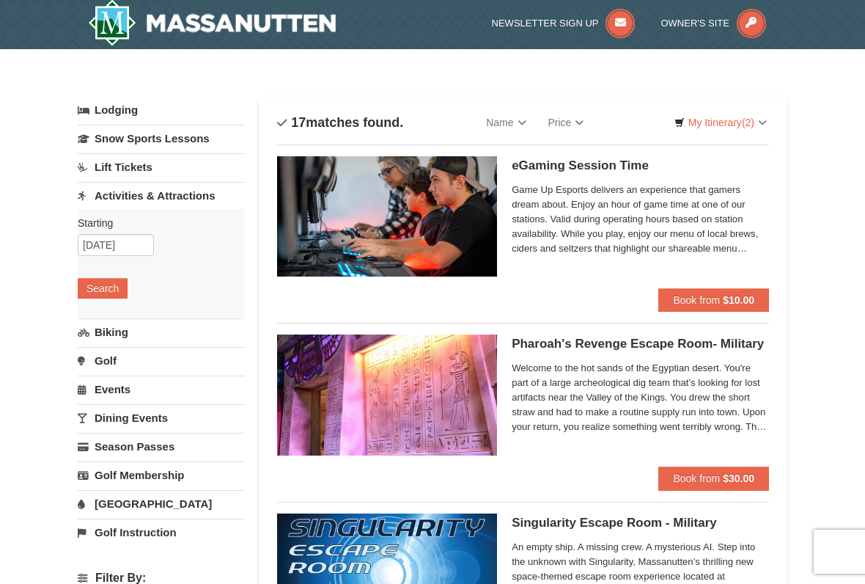
click at [718, 120] on link "My Itinerary (2)" at bounding box center [720, 122] width 111 height 22
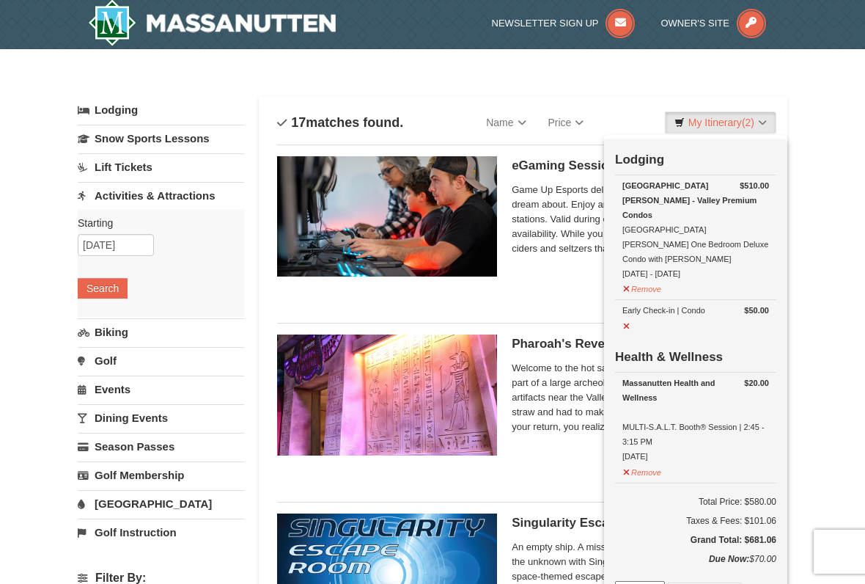
click at [841, 323] on div at bounding box center [432, 292] width 865 height 584
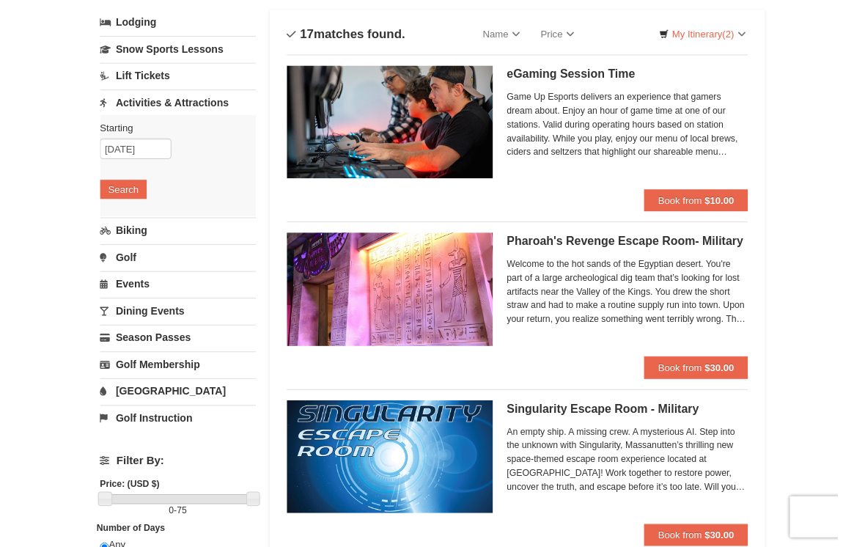
scroll to position [96, 0]
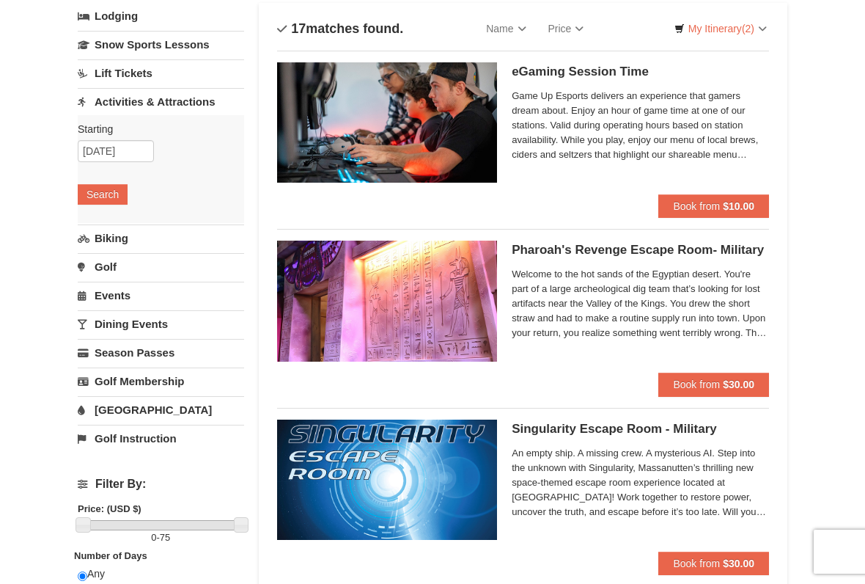
click at [117, 325] on link "Dining Events" at bounding box center [161, 323] width 166 height 27
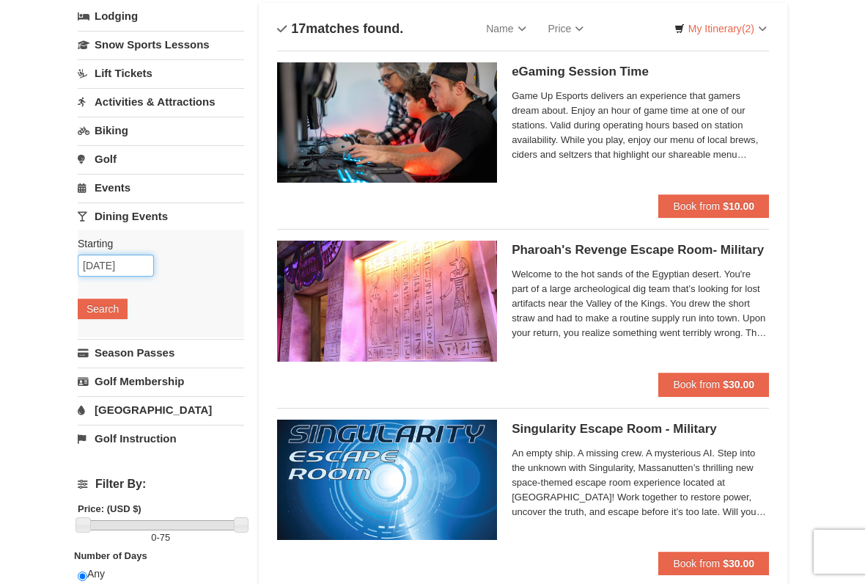
click at [111, 260] on input "[DATE]" at bounding box center [116, 265] width 76 height 22
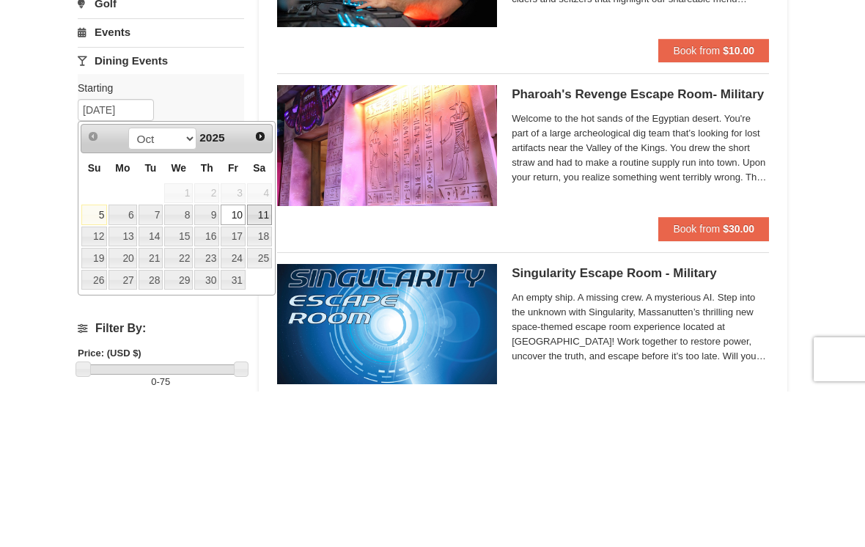
click at [251, 360] on link "11" at bounding box center [259, 370] width 25 height 21
type input "[DATE]"
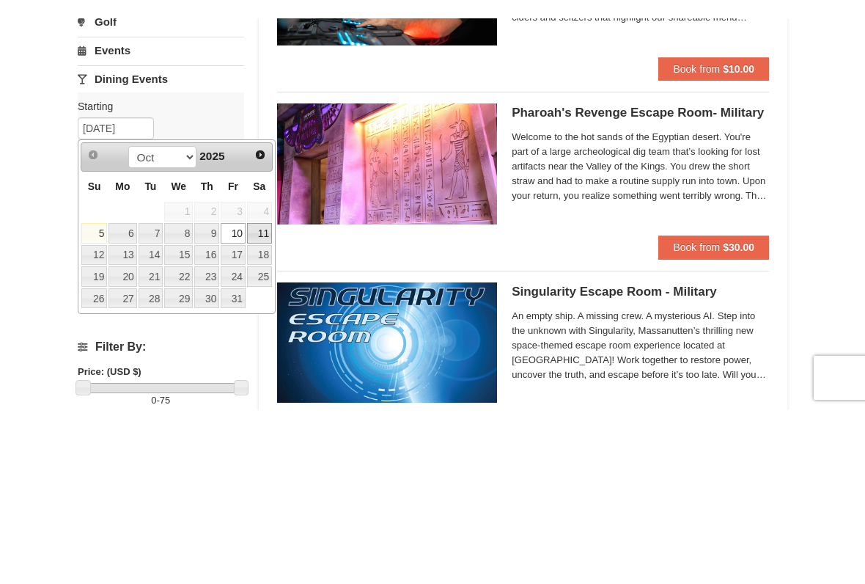
scroll to position [251, 0]
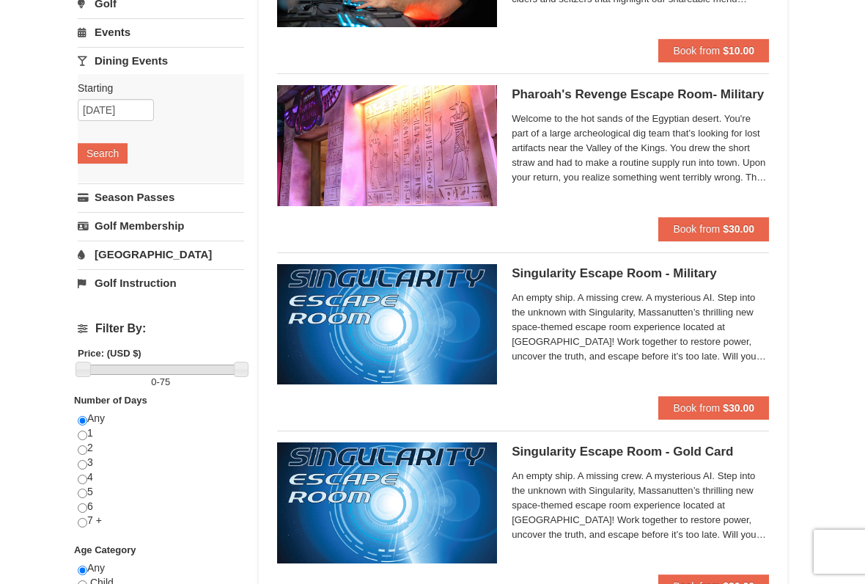
click at [97, 162] on button "Search" at bounding box center [103, 153] width 50 height 21
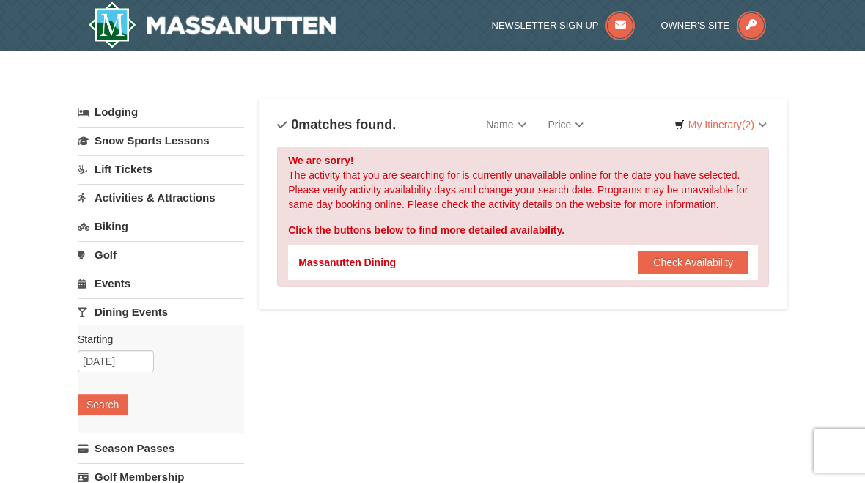
click at [698, 261] on button "Check Availability" at bounding box center [693, 262] width 109 height 23
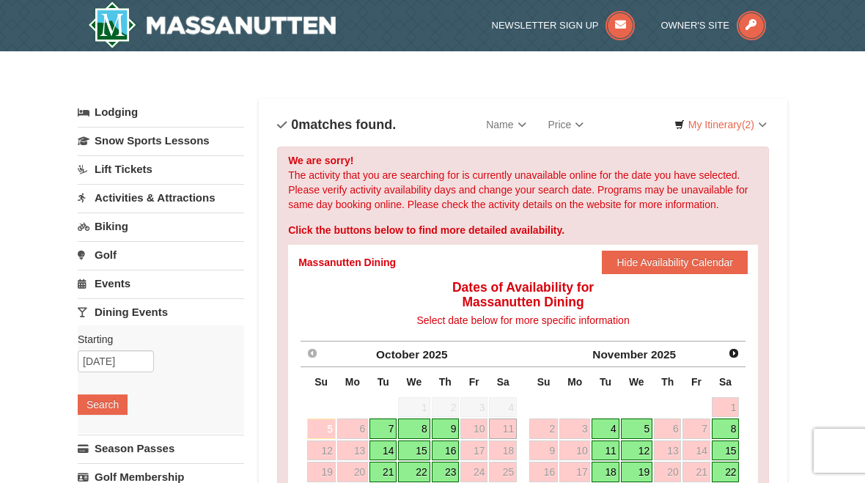
click at [111, 276] on link "Events" at bounding box center [161, 283] width 166 height 27
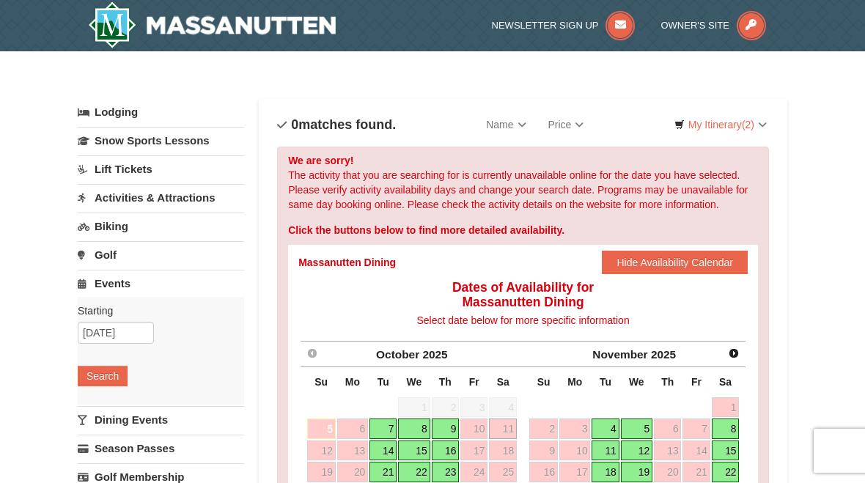
click at [87, 377] on button "Search" at bounding box center [103, 376] width 50 height 21
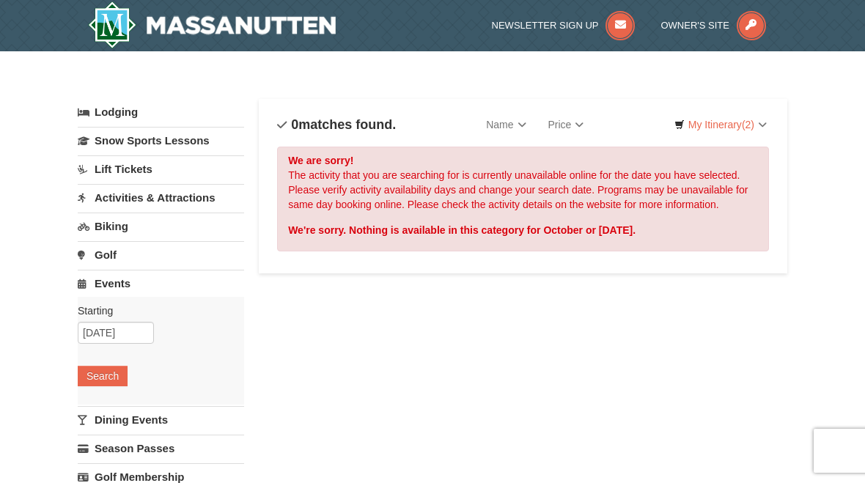
click at [109, 192] on link "Activities & Attractions" at bounding box center [161, 197] width 166 height 27
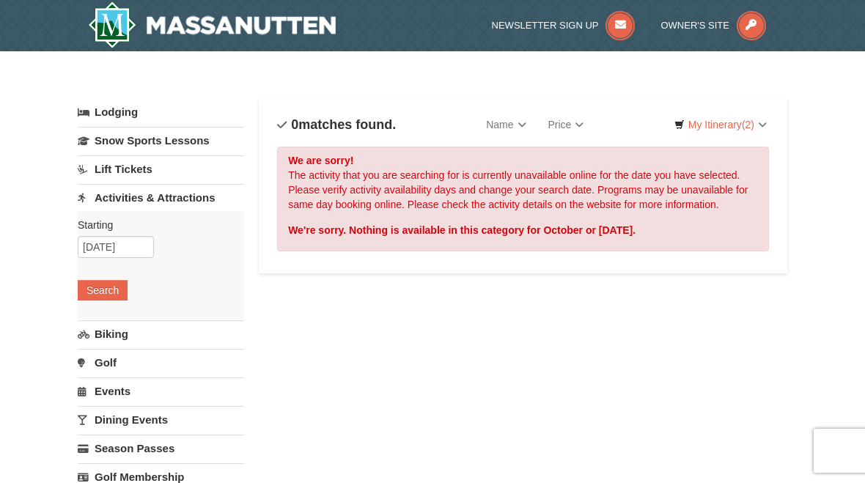
click at [100, 287] on button "Search" at bounding box center [103, 290] width 50 height 21
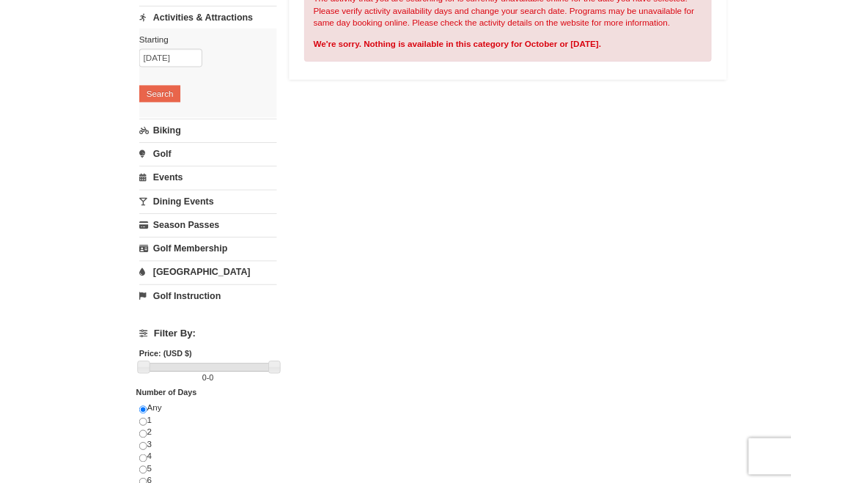
scroll to position [170, 0]
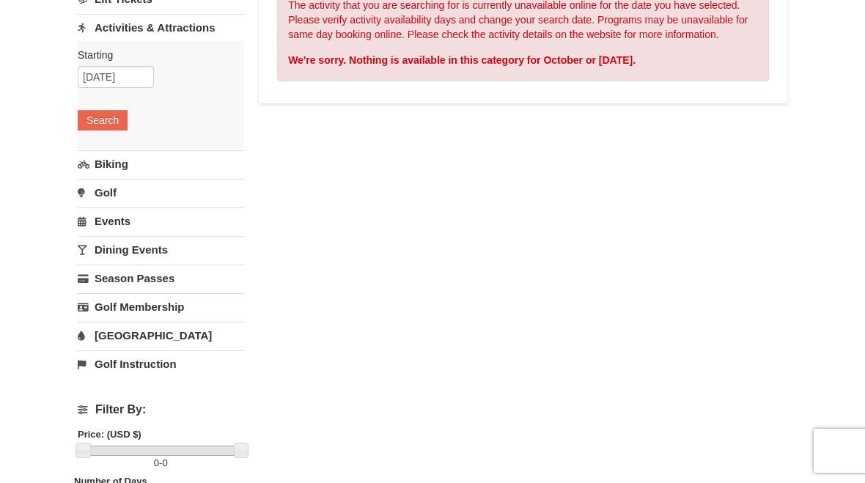
click at [110, 274] on link "Season Passes" at bounding box center [161, 278] width 166 height 27
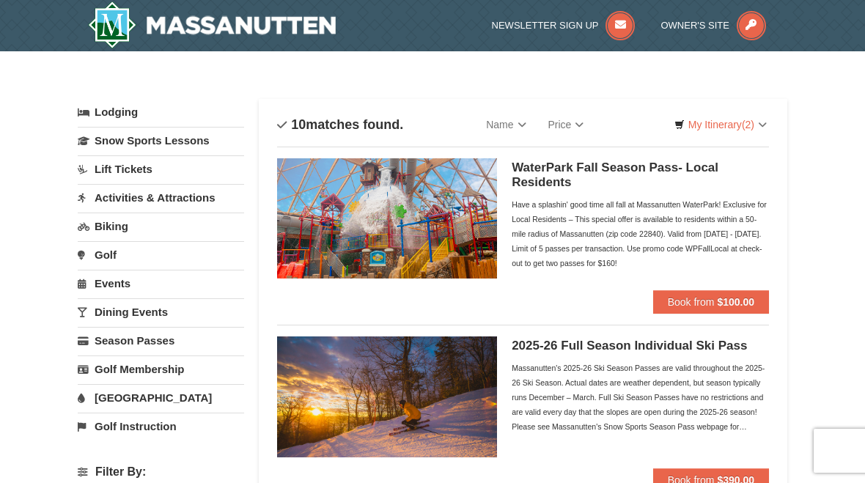
click at [719, 131] on link "My Itinerary (2)" at bounding box center [720, 125] width 111 height 22
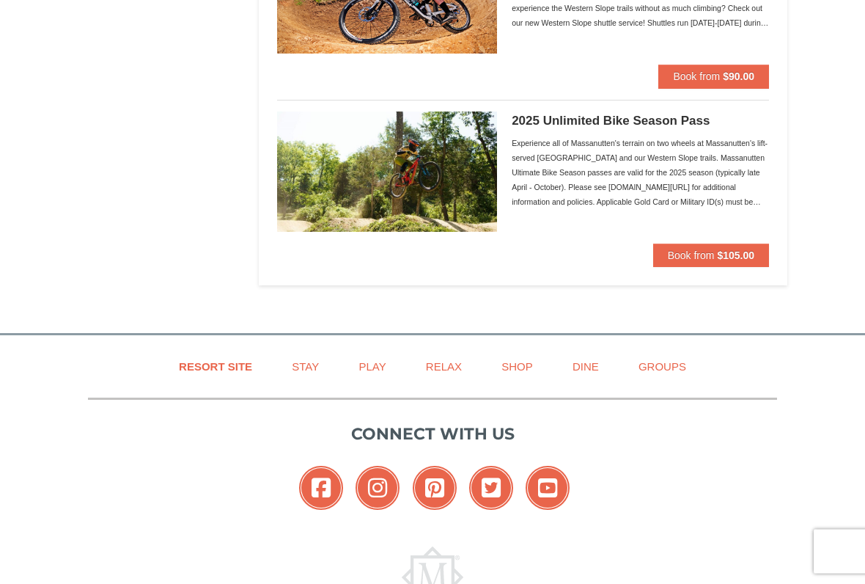
scroll to position [1655, 0]
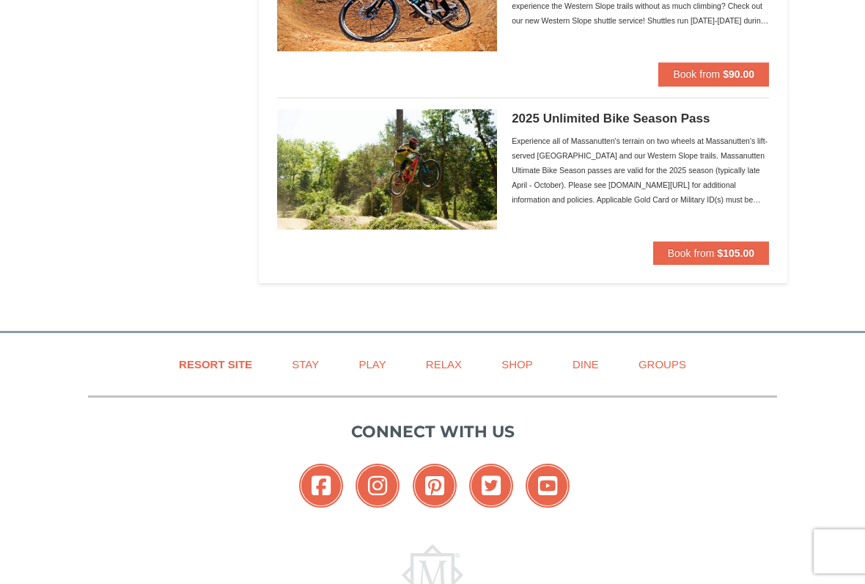
click at [368, 360] on div at bounding box center [432, 292] width 865 height 584
click at [370, 367] on link "Play" at bounding box center [372, 364] width 64 height 33
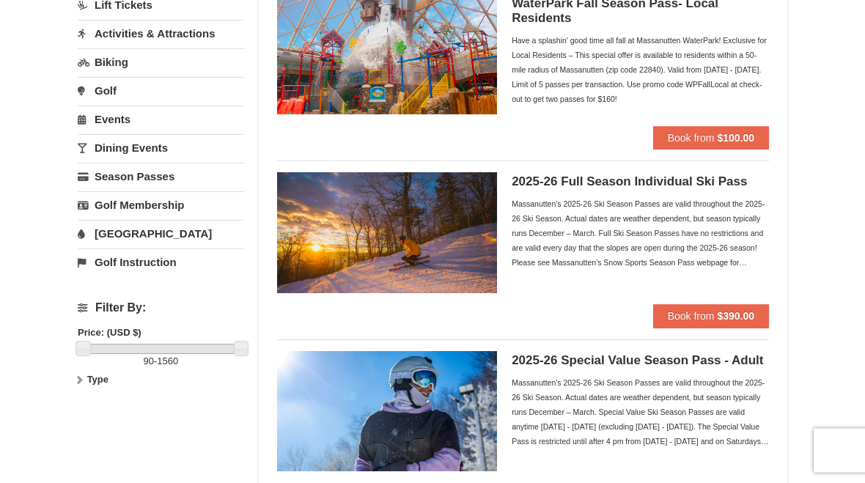
scroll to position [0, 0]
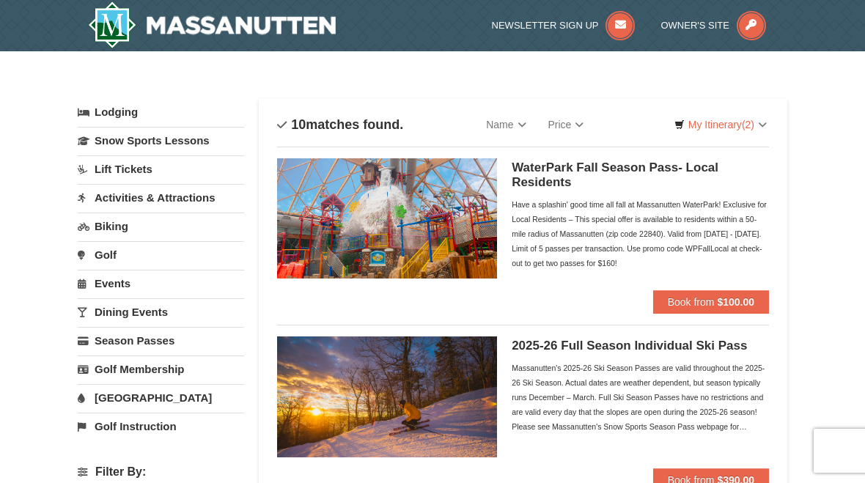
click at [513, 129] on link "Name" at bounding box center [506, 124] width 62 height 29
click at [606, 86] on div at bounding box center [432, 241] width 865 height 483
click at [106, 282] on link "Events" at bounding box center [161, 283] width 166 height 27
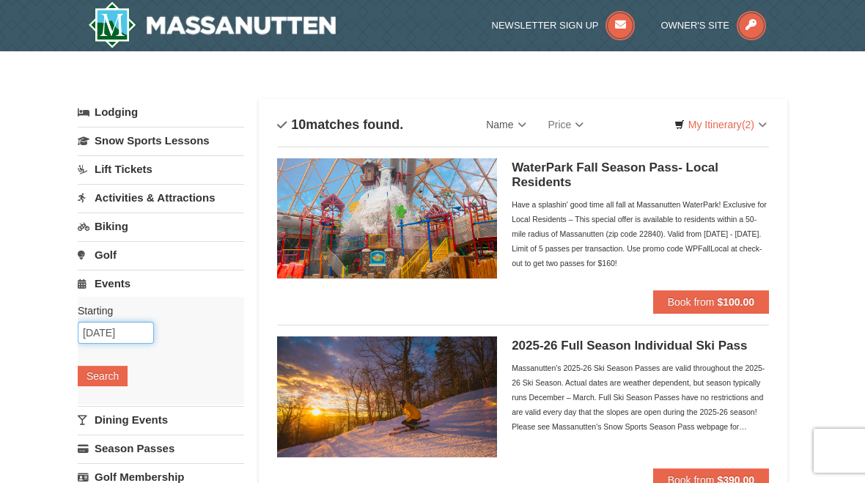
click at [86, 331] on input "10/05/2025" at bounding box center [116, 333] width 76 height 22
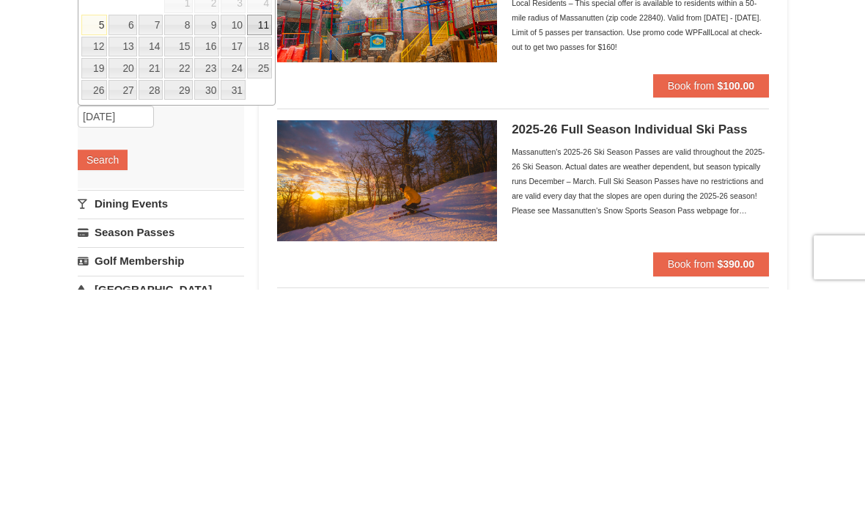
click at [262, 231] on link "11" at bounding box center [259, 241] width 25 height 21
type input "[DATE]"
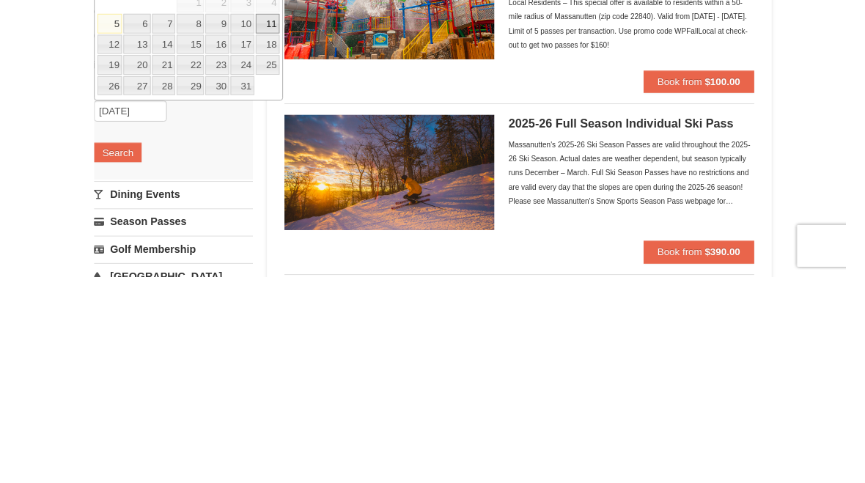
scroll to position [216, 0]
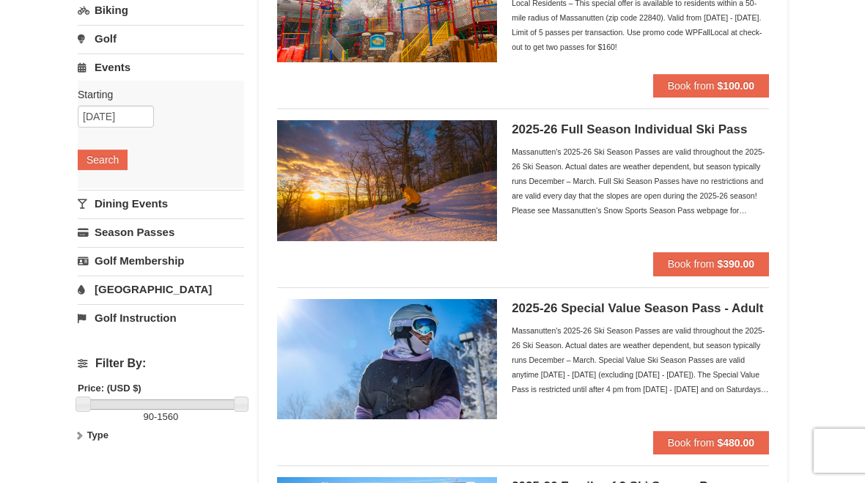
click at [100, 163] on button "Search" at bounding box center [103, 160] width 50 height 21
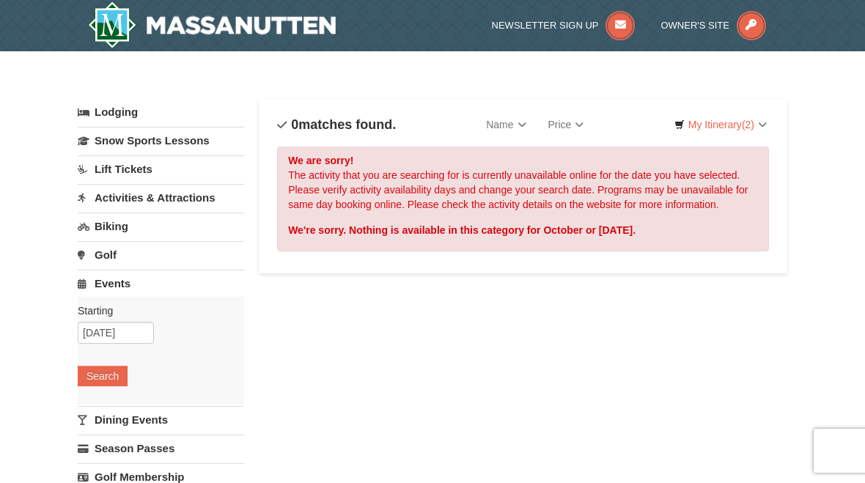
click at [118, 194] on link "Activities & Attractions" at bounding box center [161, 197] width 166 height 27
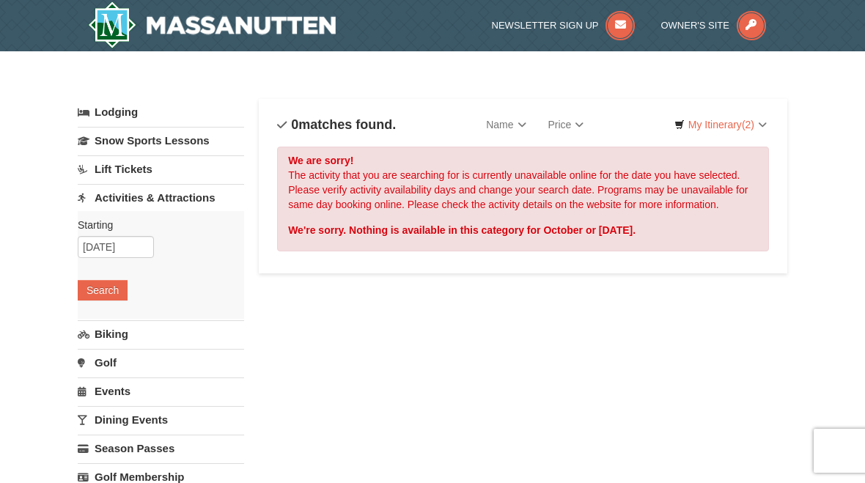
click at [84, 282] on button "Search" at bounding box center [103, 290] width 50 height 21
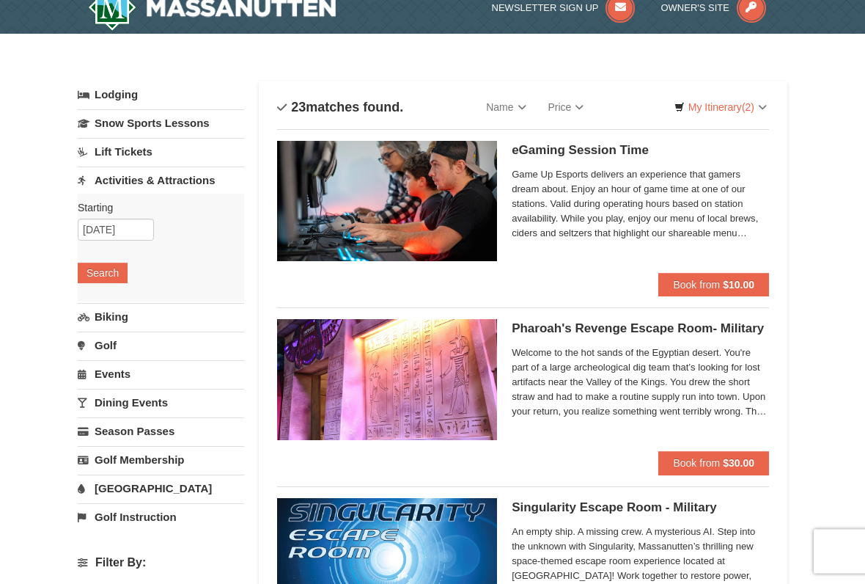
scroll to position [18, 0]
click at [719, 106] on link "My Itinerary (2)" at bounding box center [720, 107] width 111 height 22
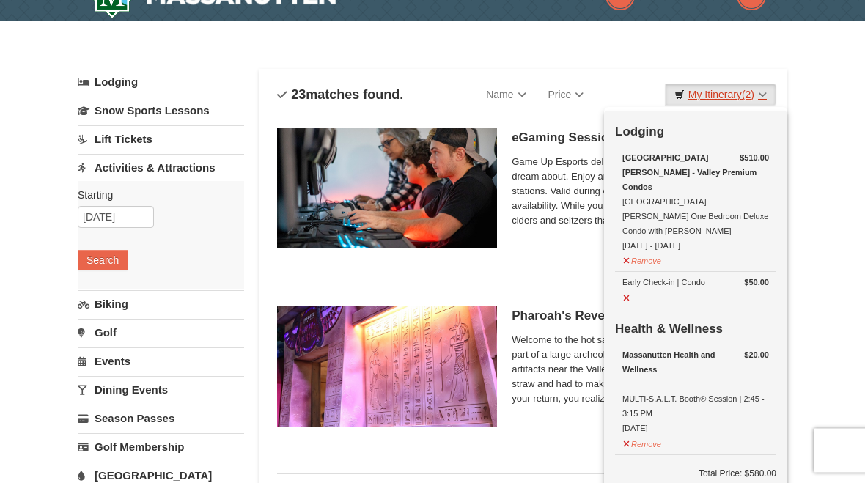
scroll to position [0, 0]
